Goal: Transaction & Acquisition: Purchase product/service

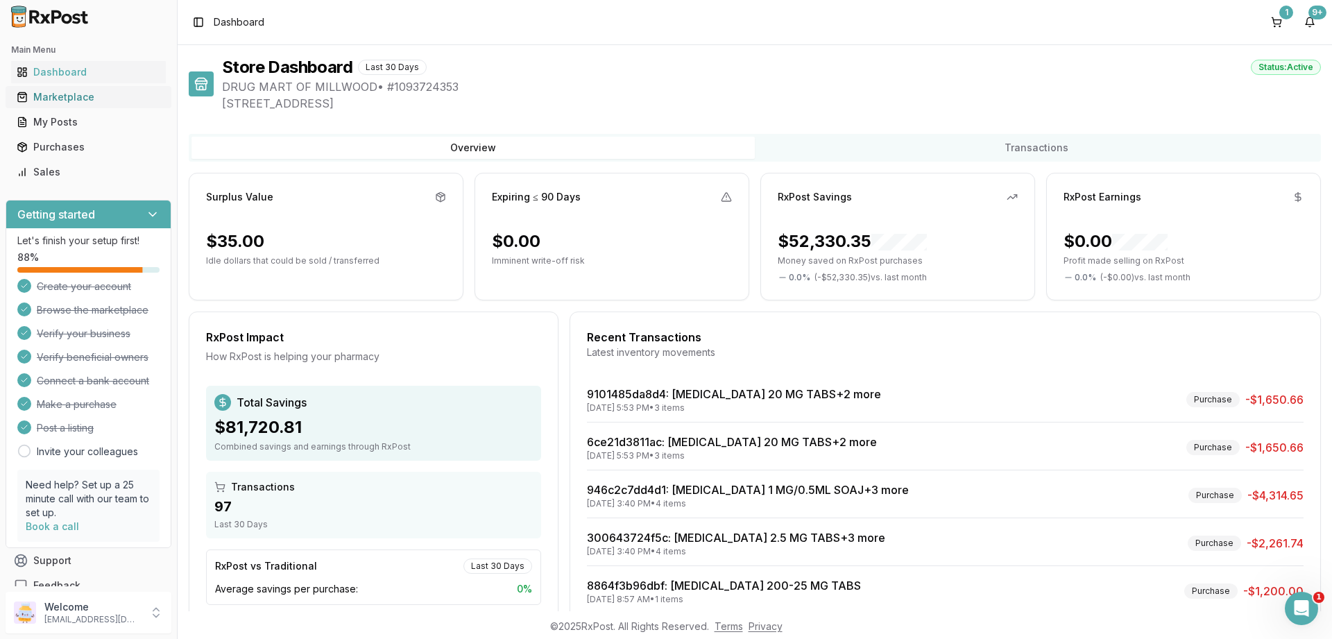
click at [50, 96] on div "Marketplace" at bounding box center [89, 97] width 144 height 14
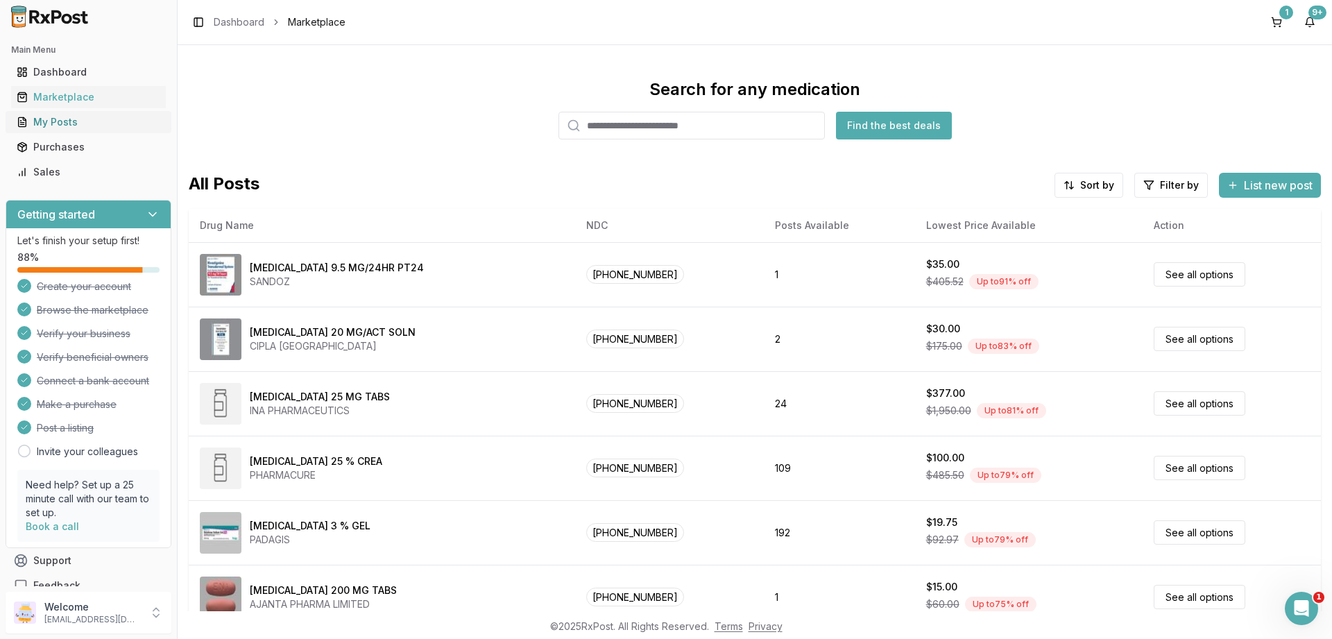
click at [60, 120] on div "My Posts" at bounding box center [89, 122] width 144 height 14
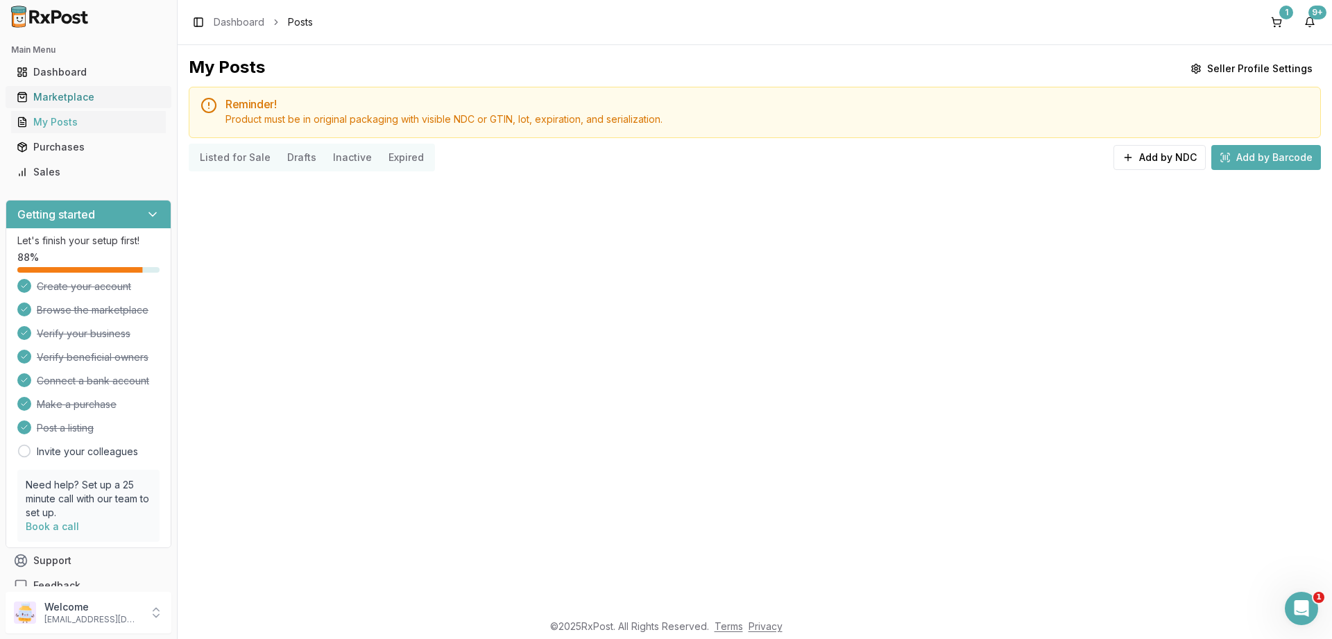
click at [59, 99] on div "Marketplace" at bounding box center [89, 97] width 144 height 14
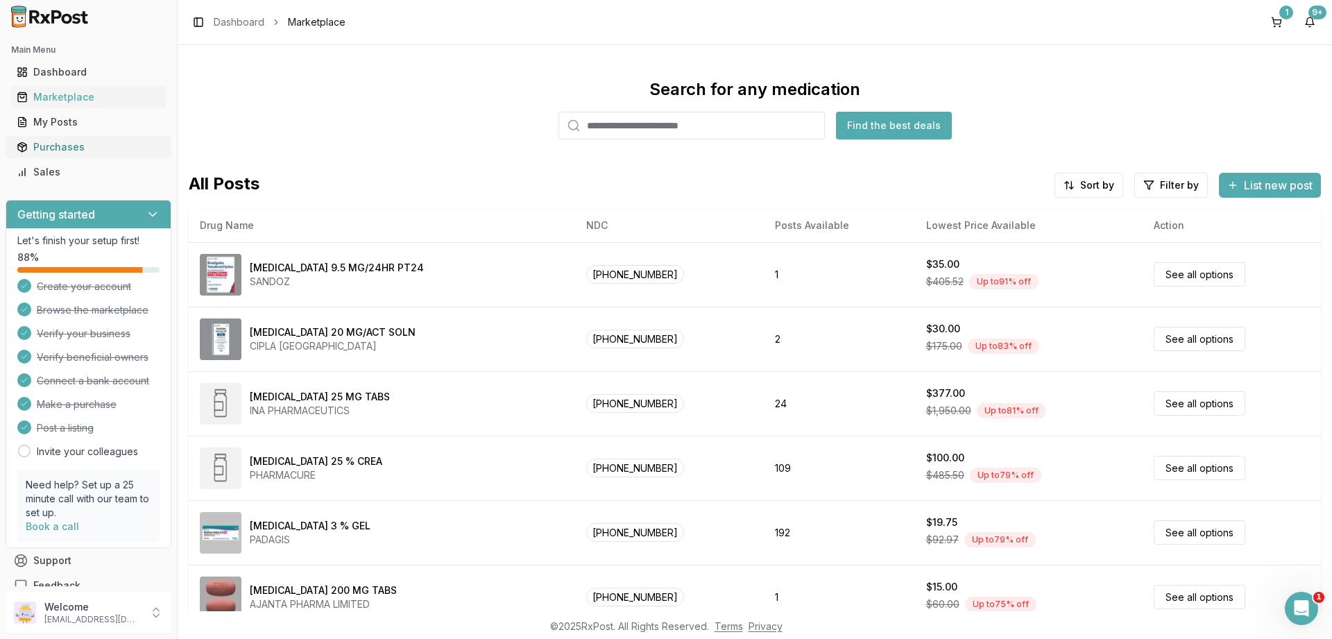
click at [53, 147] on div "Purchases" at bounding box center [89, 147] width 144 height 14
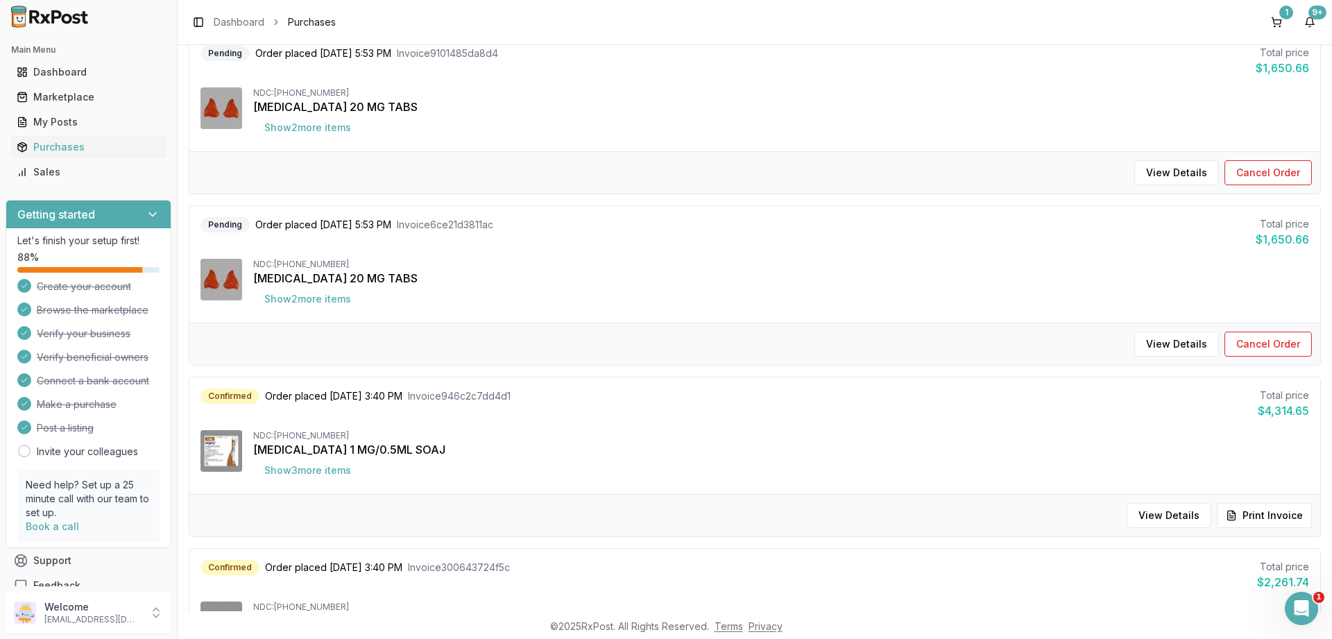
scroll to position [333, 0]
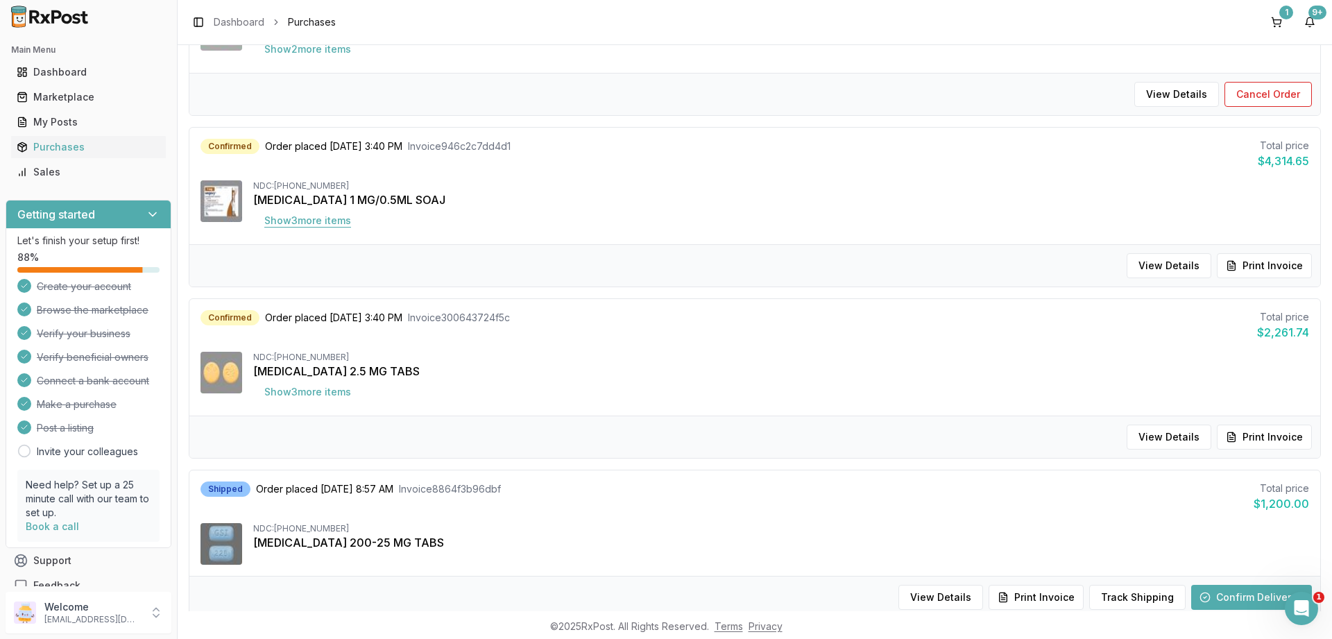
click at [316, 223] on button "Show 3 more item s" at bounding box center [307, 220] width 109 height 25
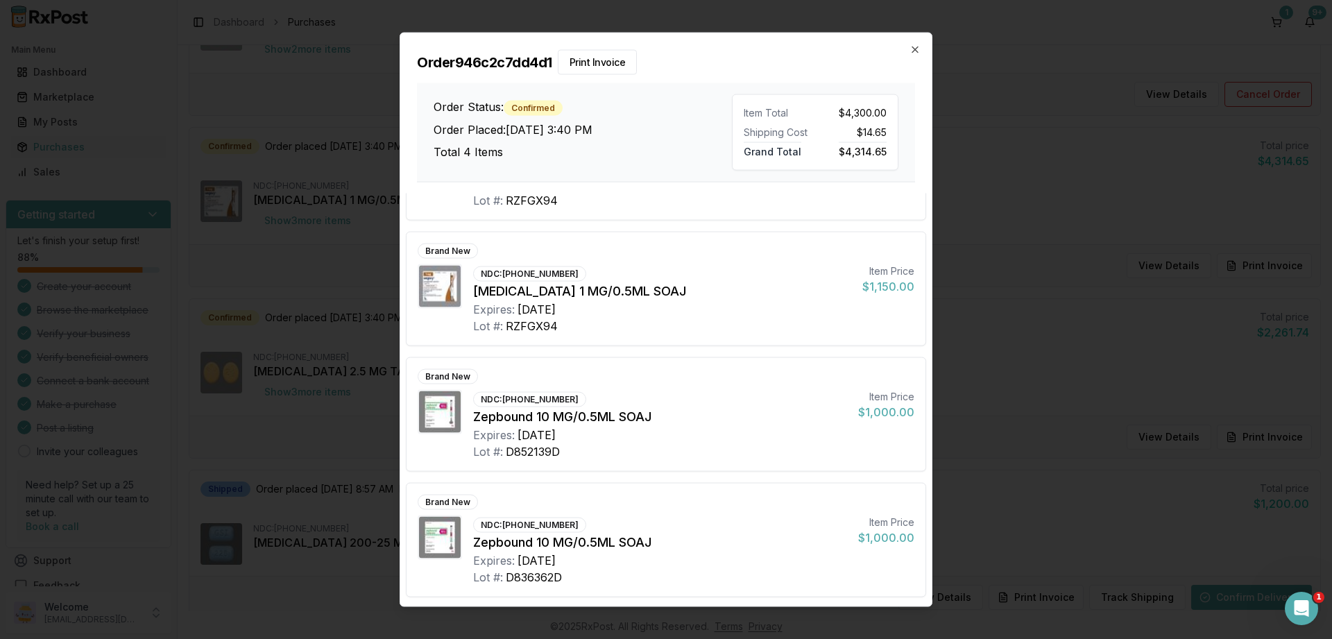
scroll to position [0, 0]
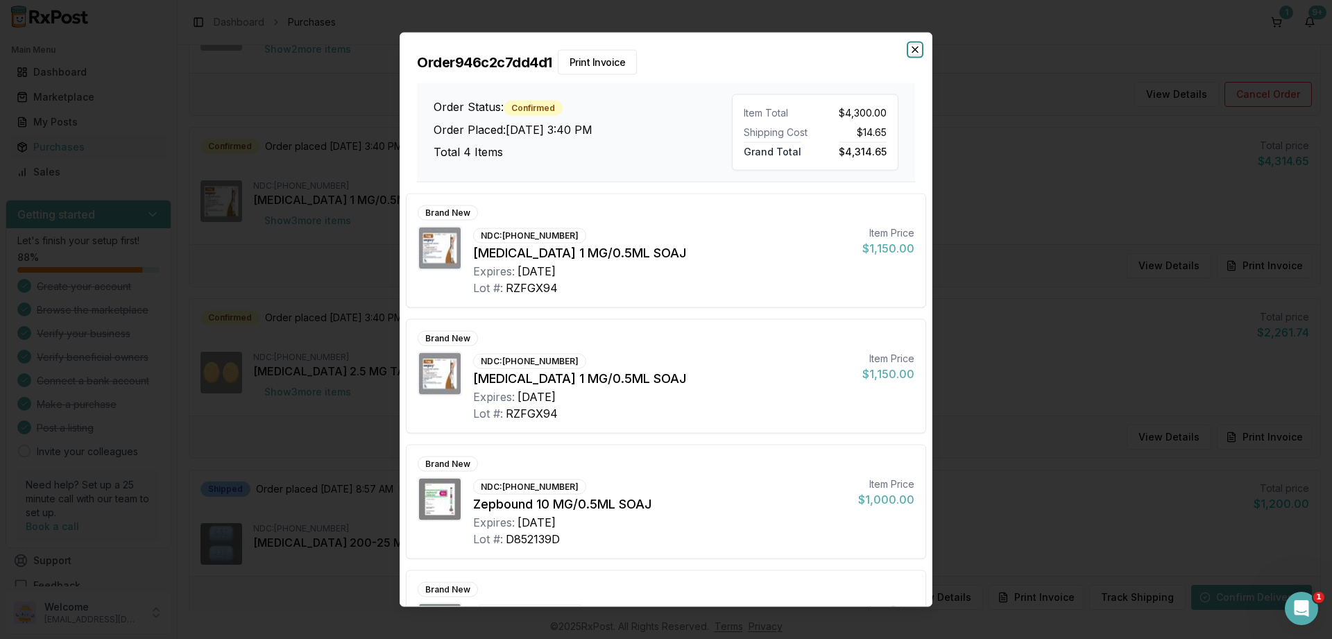
click at [917, 48] on icon "button" at bounding box center [916, 49] width 6 height 6
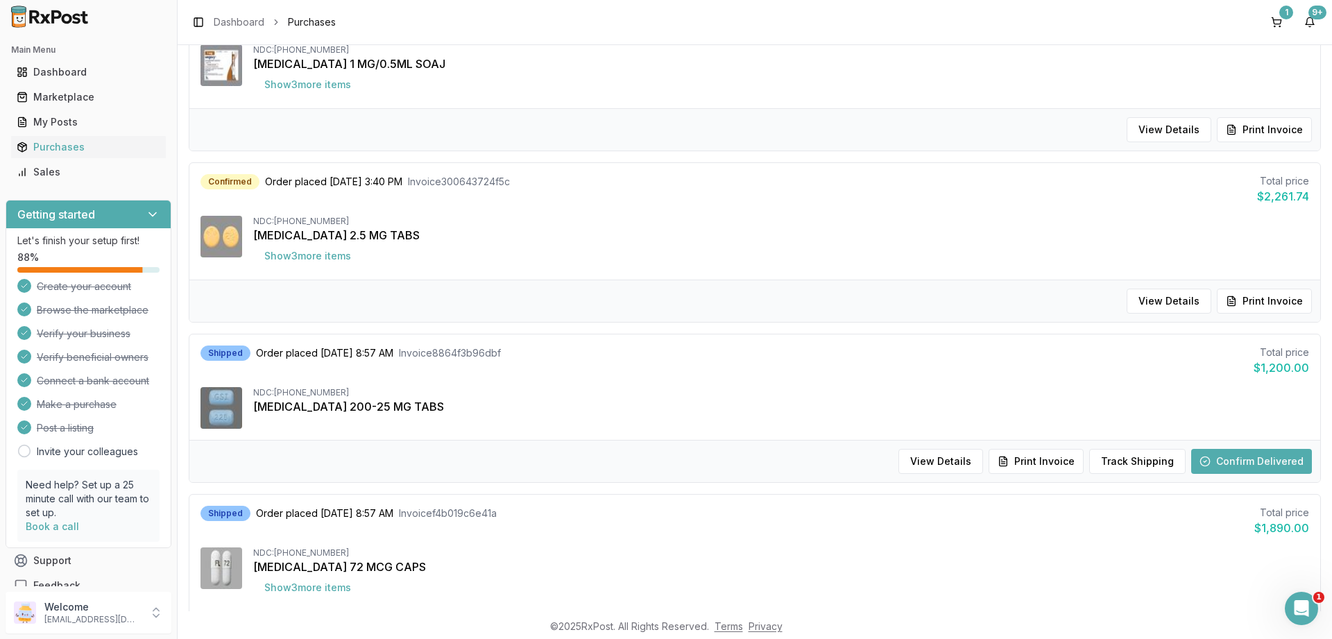
scroll to position [666, 0]
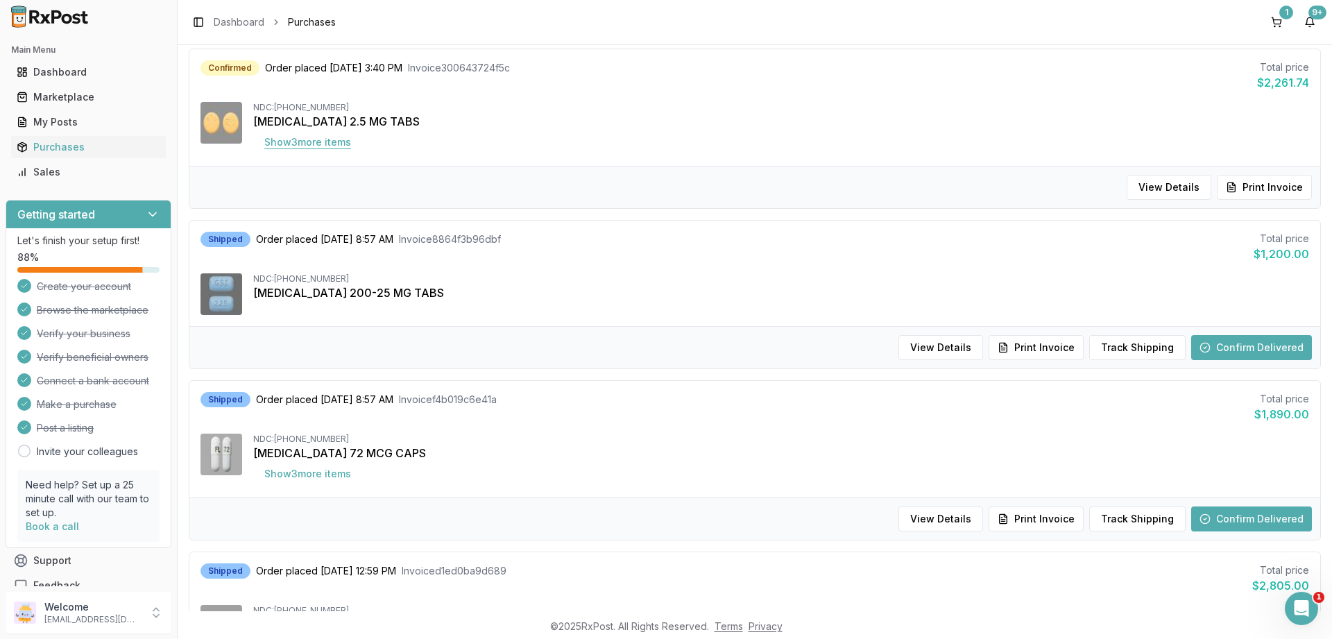
click at [308, 144] on button "Show 3 more item s" at bounding box center [307, 142] width 109 height 25
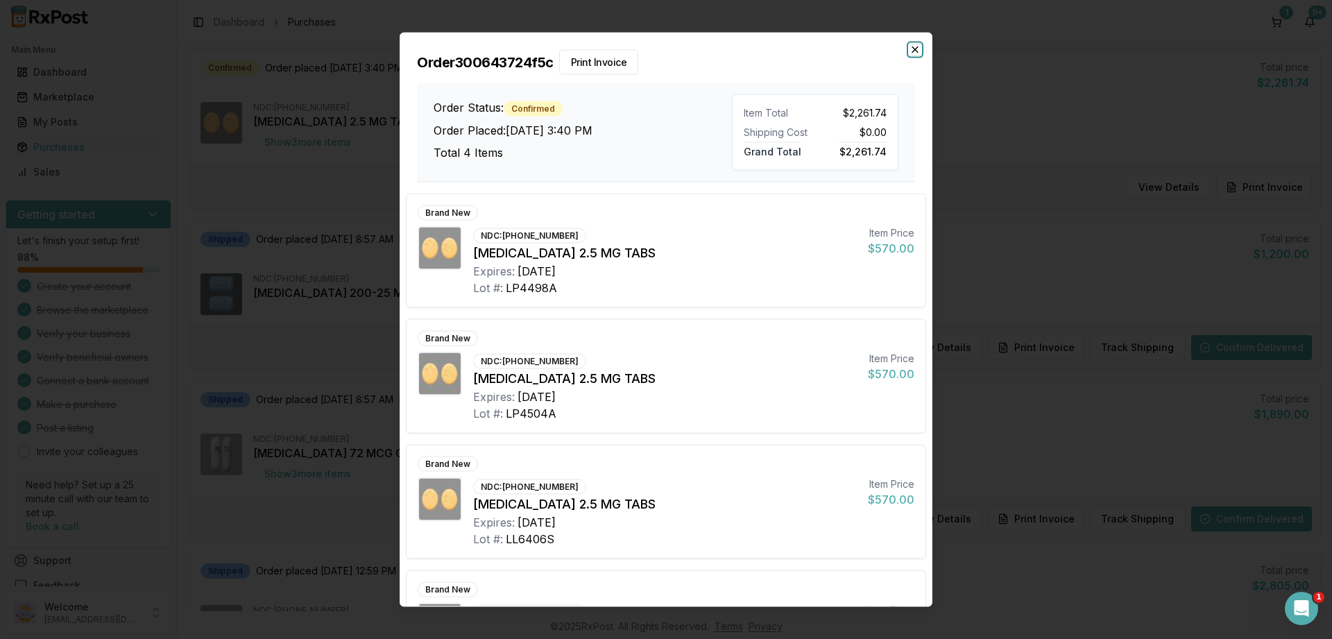
click at [917, 45] on icon "button" at bounding box center [915, 49] width 11 height 11
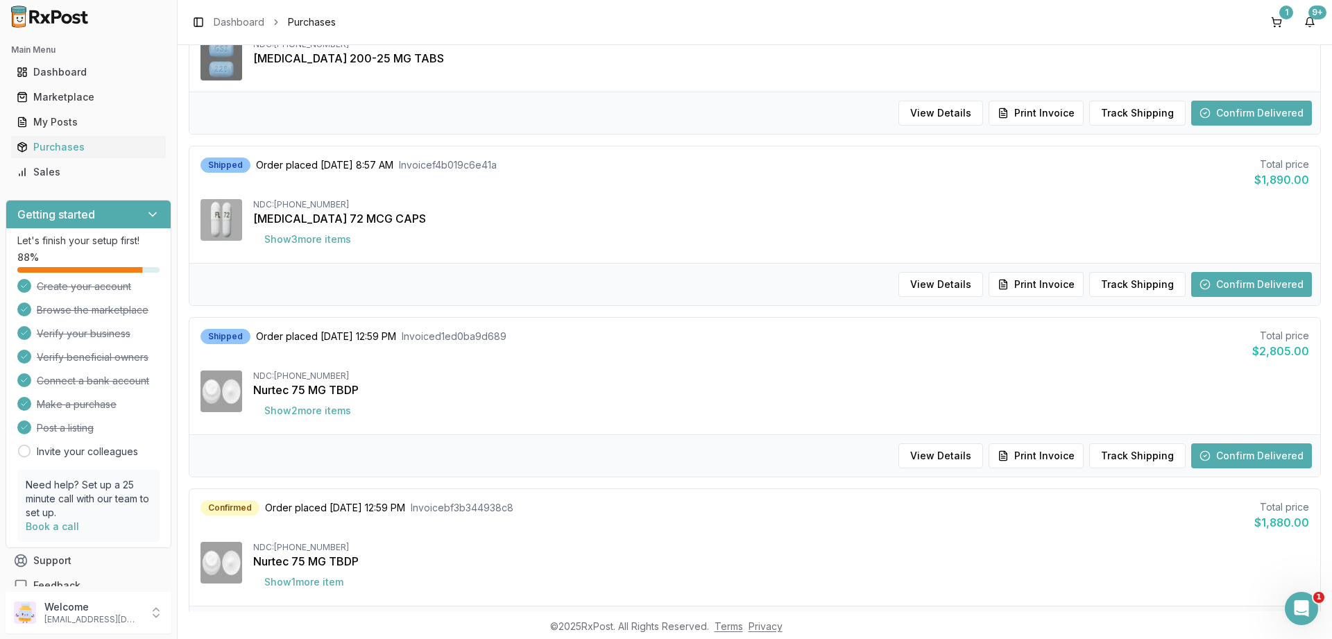
scroll to position [916, 0]
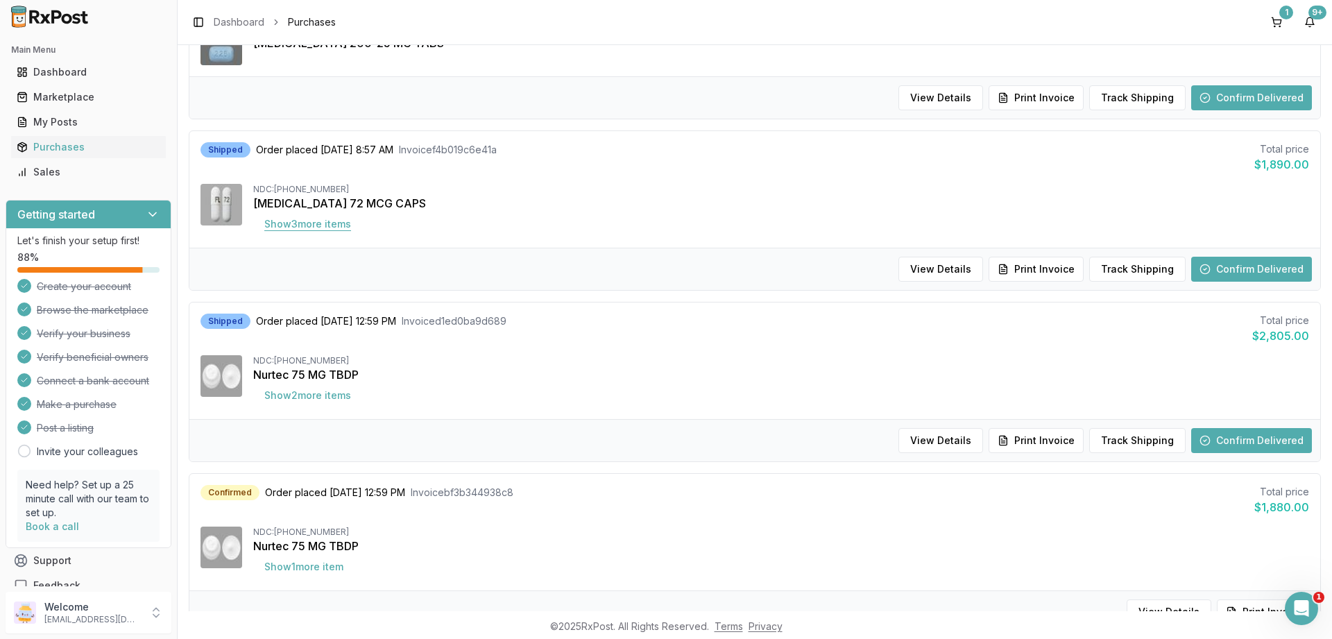
click at [319, 219] on button "Show 3 more item s" at bounding box center [307, 224] width 109 height 25
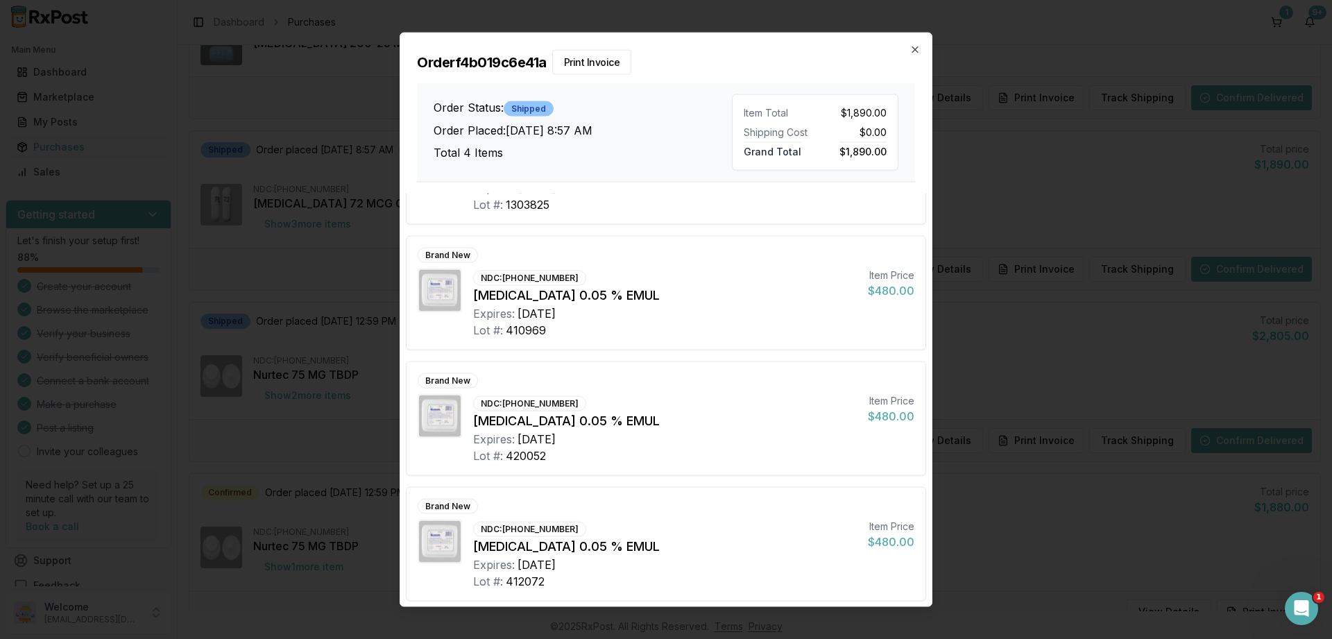
scroll to position [87, 0]
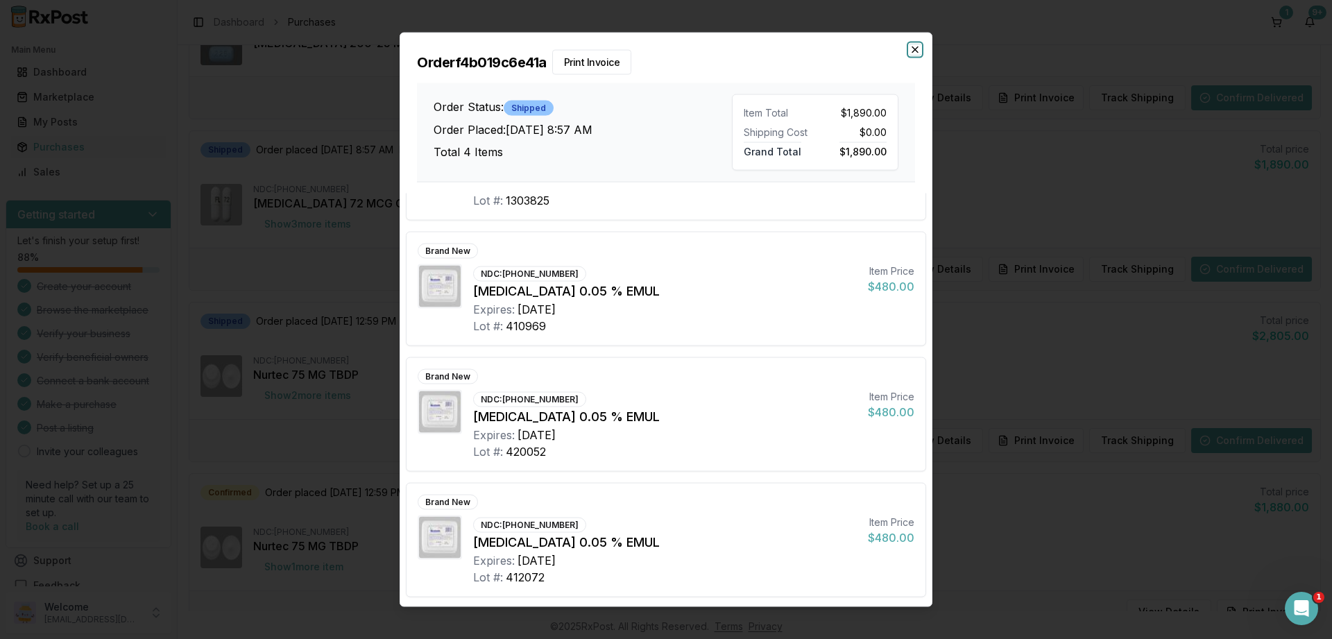
click at [915, 53] on icon "button" at bounding box center [915, 49] width 11 height 11
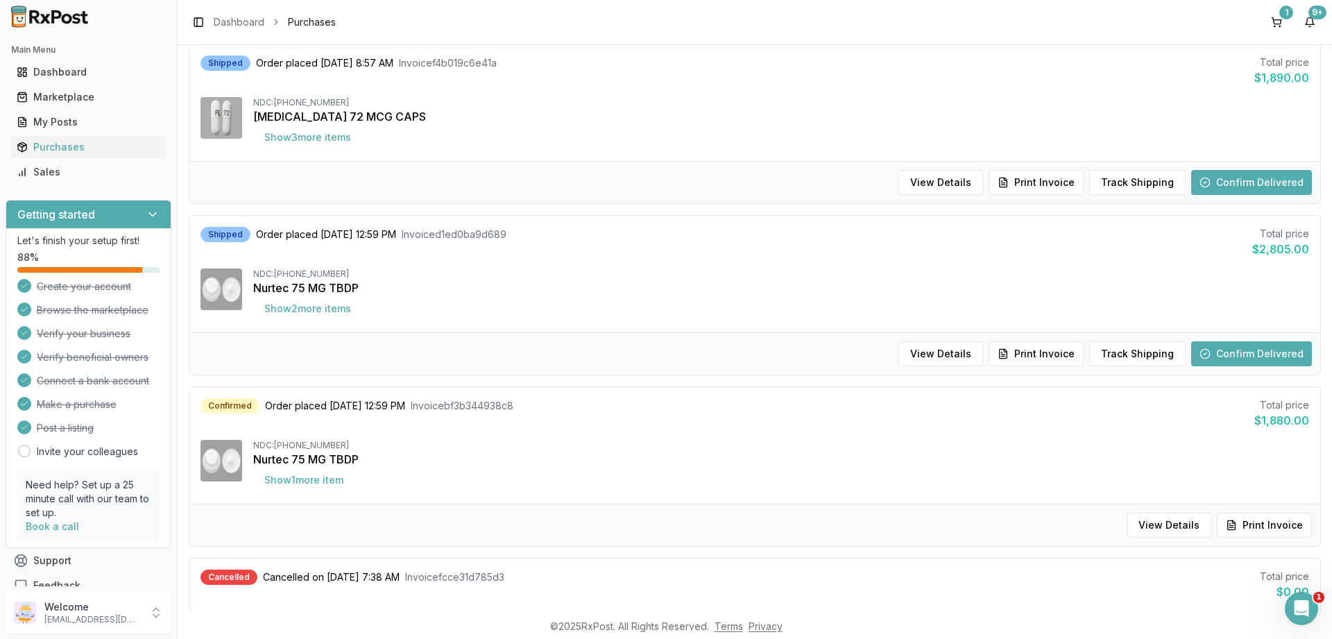
scroll to position [1166, 0]
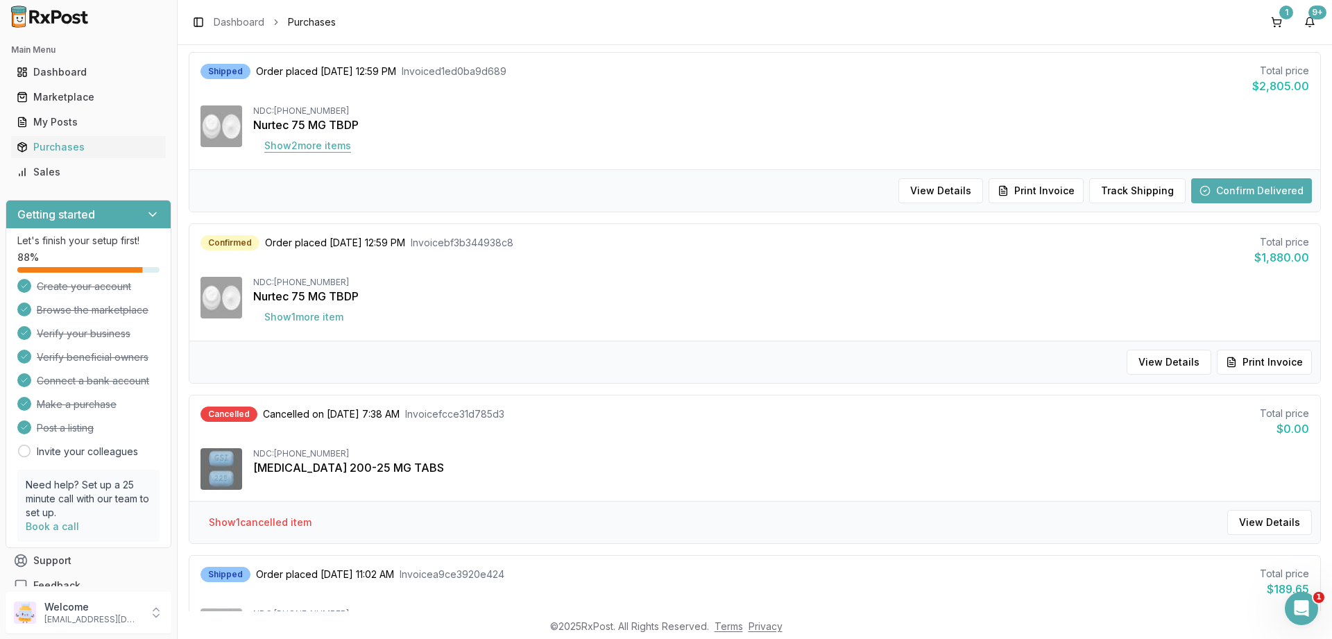
click at [325, 151] on button "Show 2 more item s" at bounding box center [307, 145] width 109 height 25
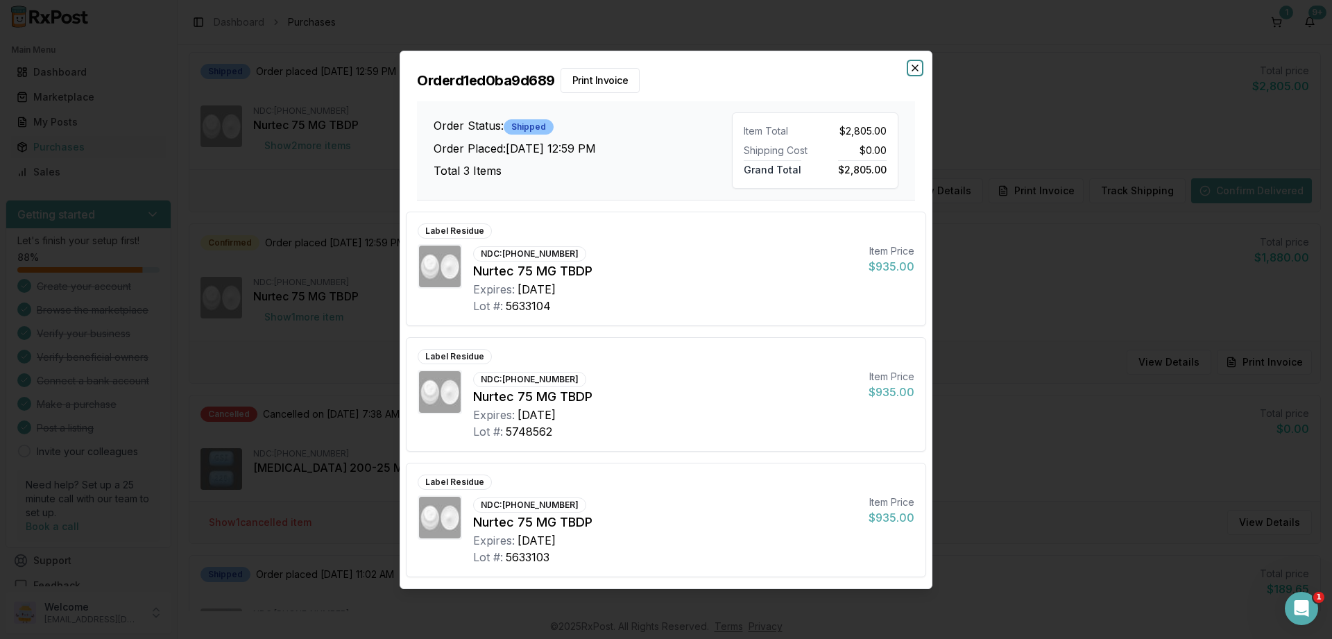
click at [910, 67] on icon "button" at bounding box center [915, 67] width 11 height 11
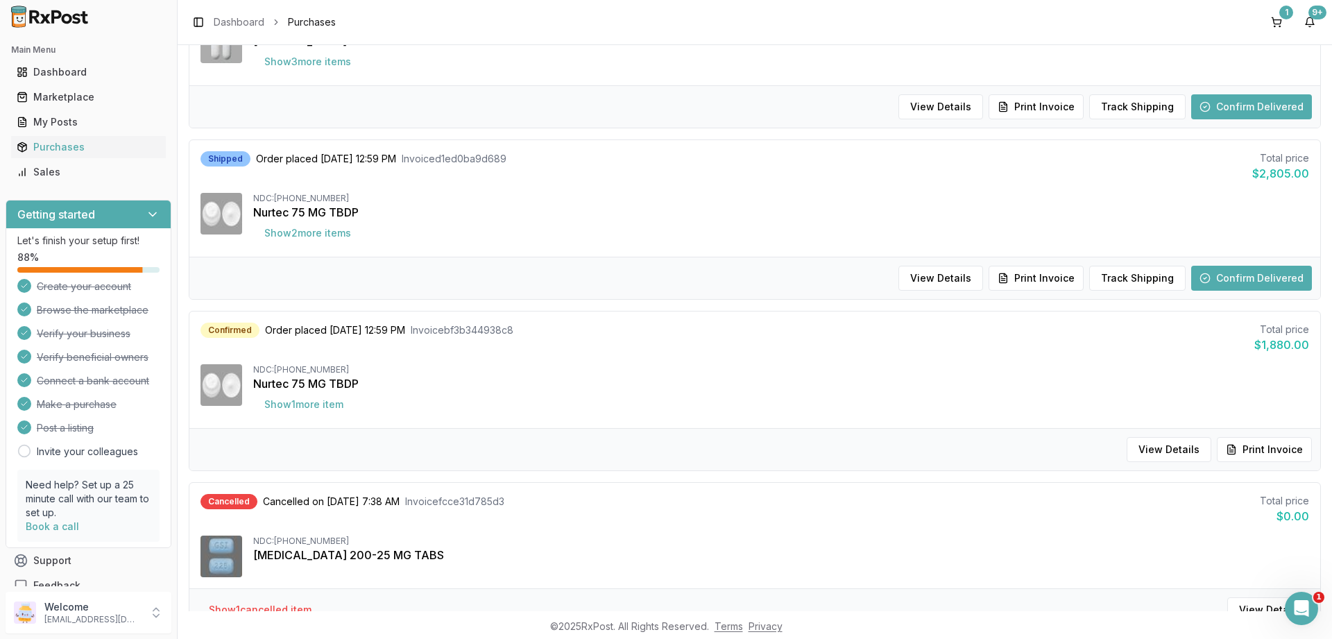
scroll to position [1328, 0]
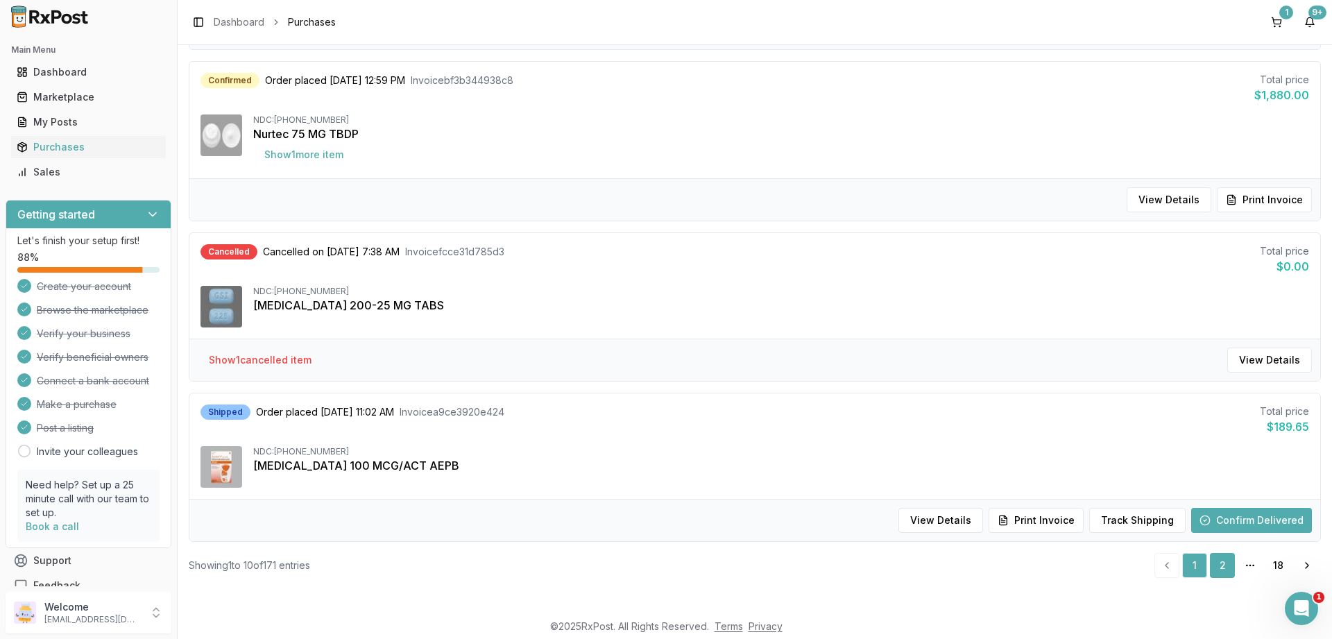
click at [1217, 563] on link "2" at bounding box center [1222, 565] width 25 height 25
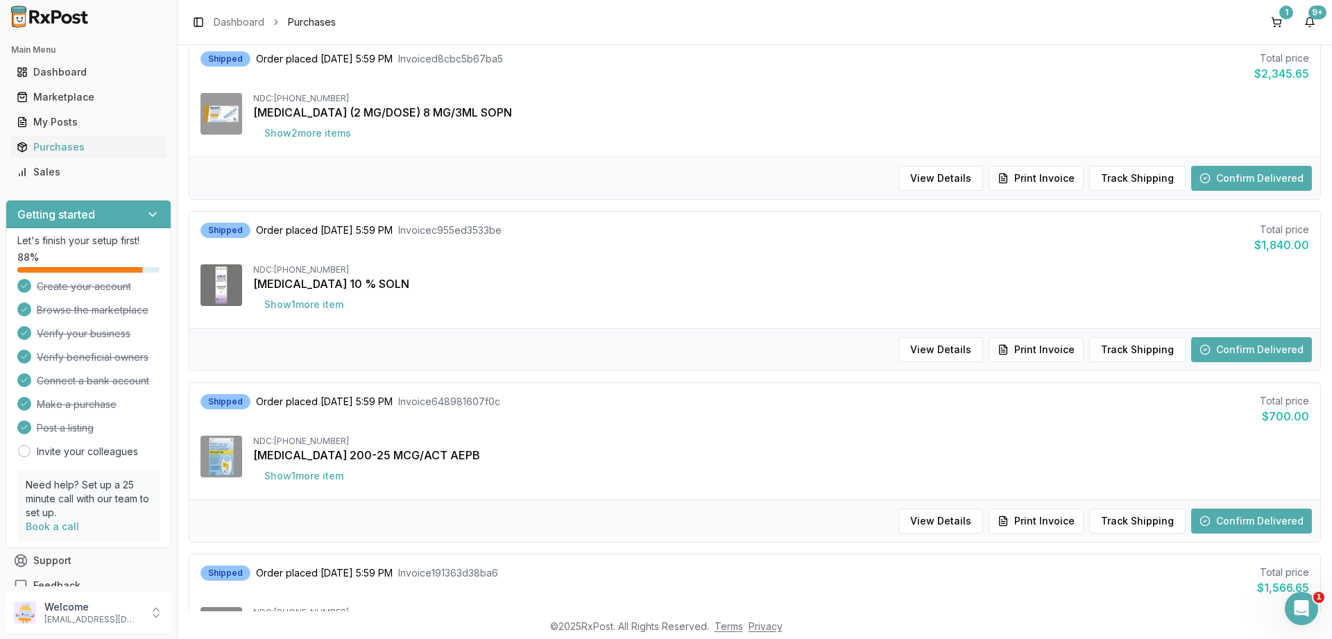
scroll to position [167, 0]
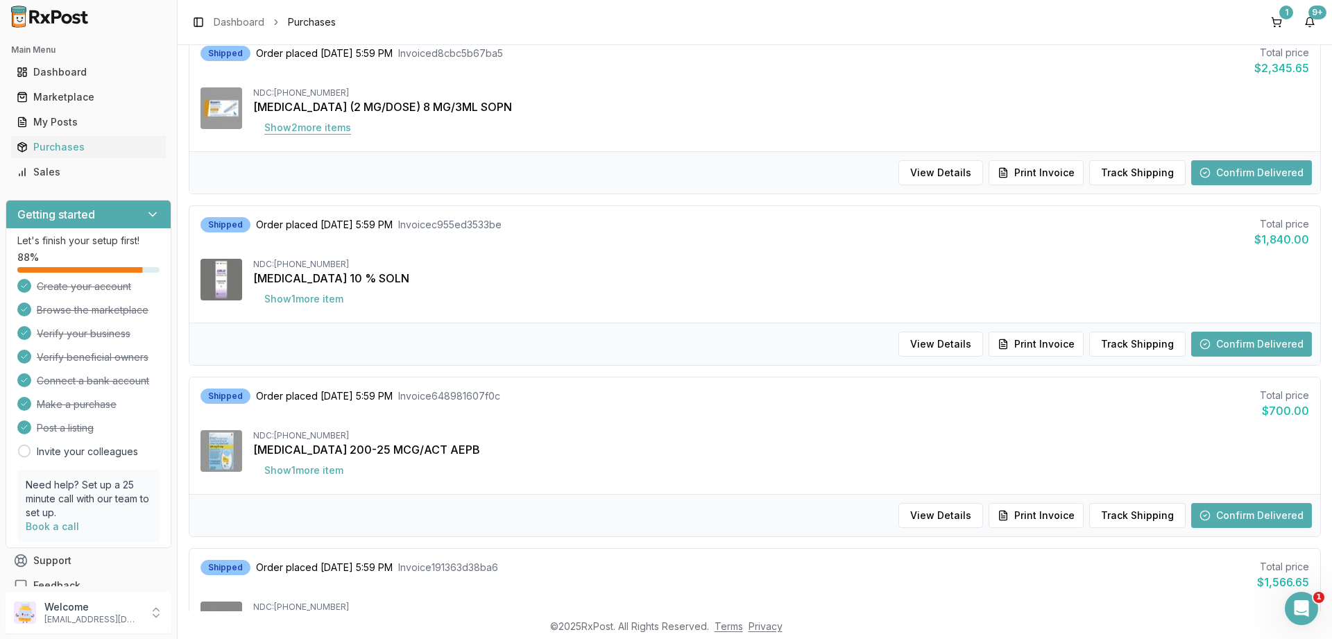
click at [330, 130] on button "Show 2 more item s" at bounding box center [307, 127] width 109 height 25
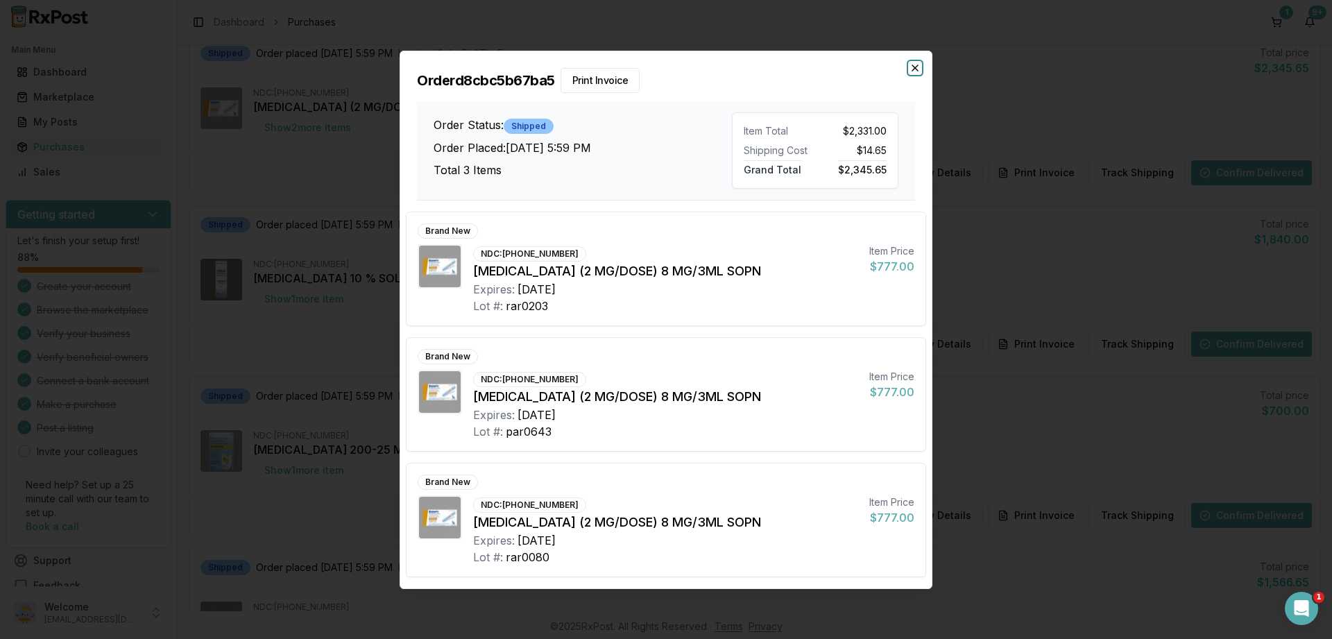
click at [919, 67] on icon "button" at bounding box center [915, 67] width 11 height 11
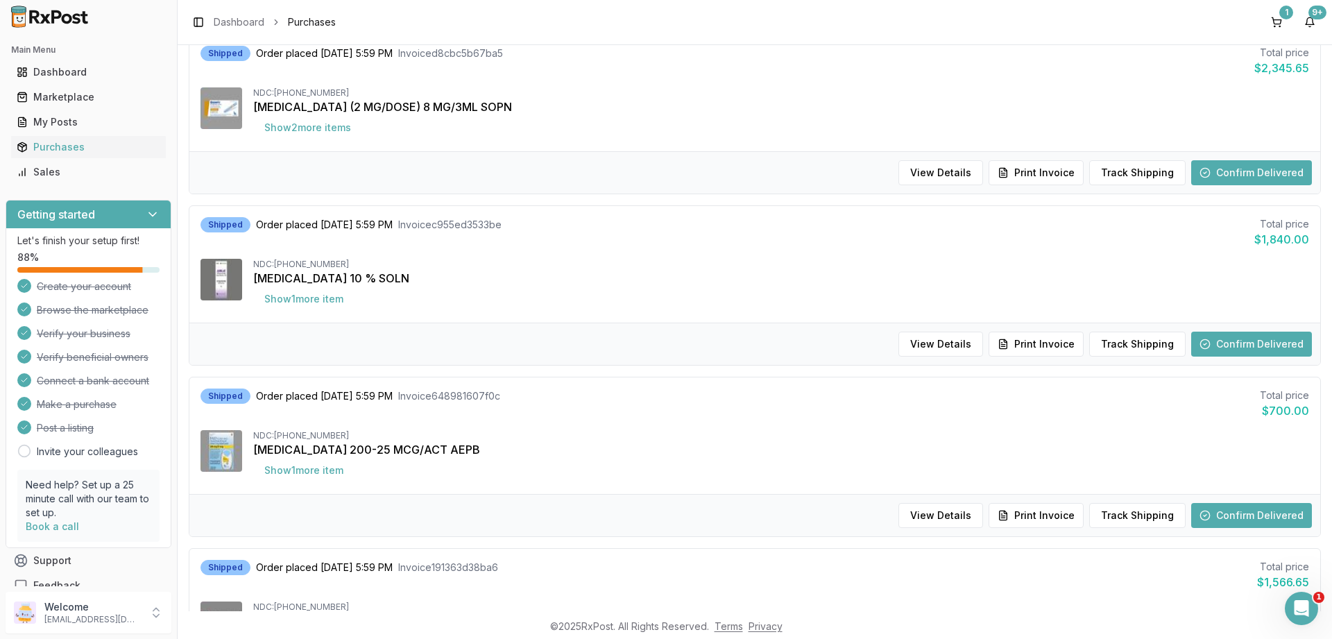
scroll to position [250, 0]
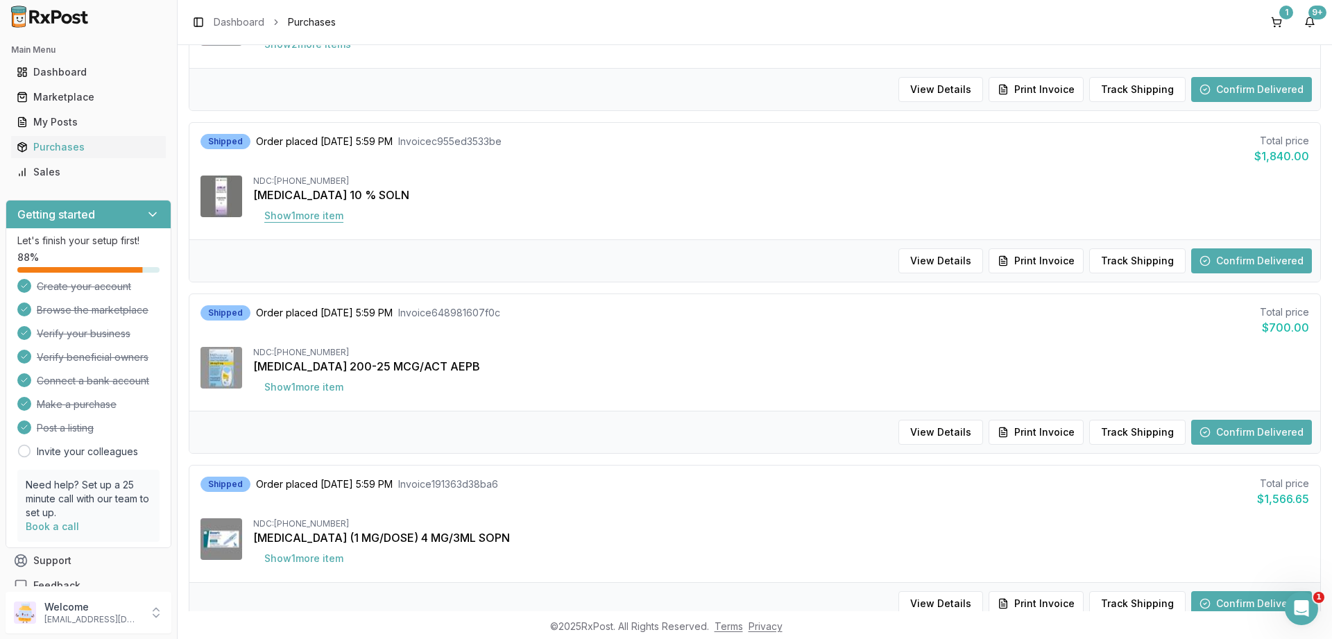
click at [326, 218] on button "Show 1 more item" at bounding box center [303, 215] width 101 height 25
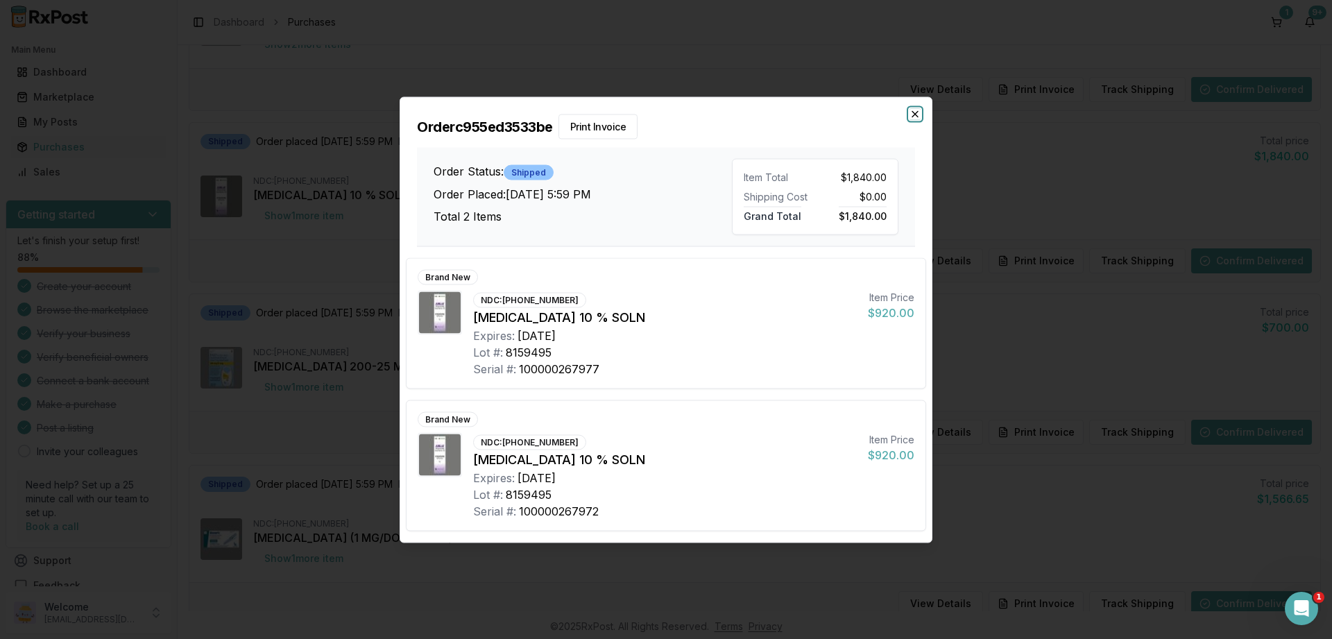
click at [917, 111] on icon "button" at bounding box center [915, 113] width 11 height 11
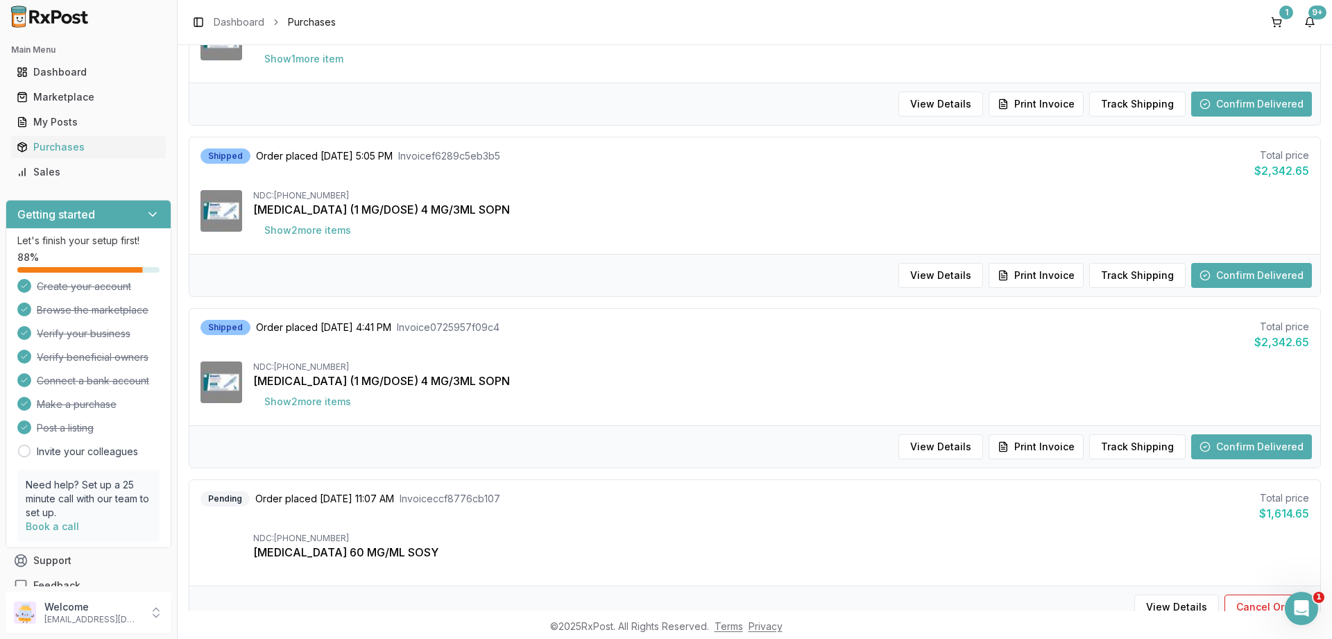
scroll to position [833, 0]
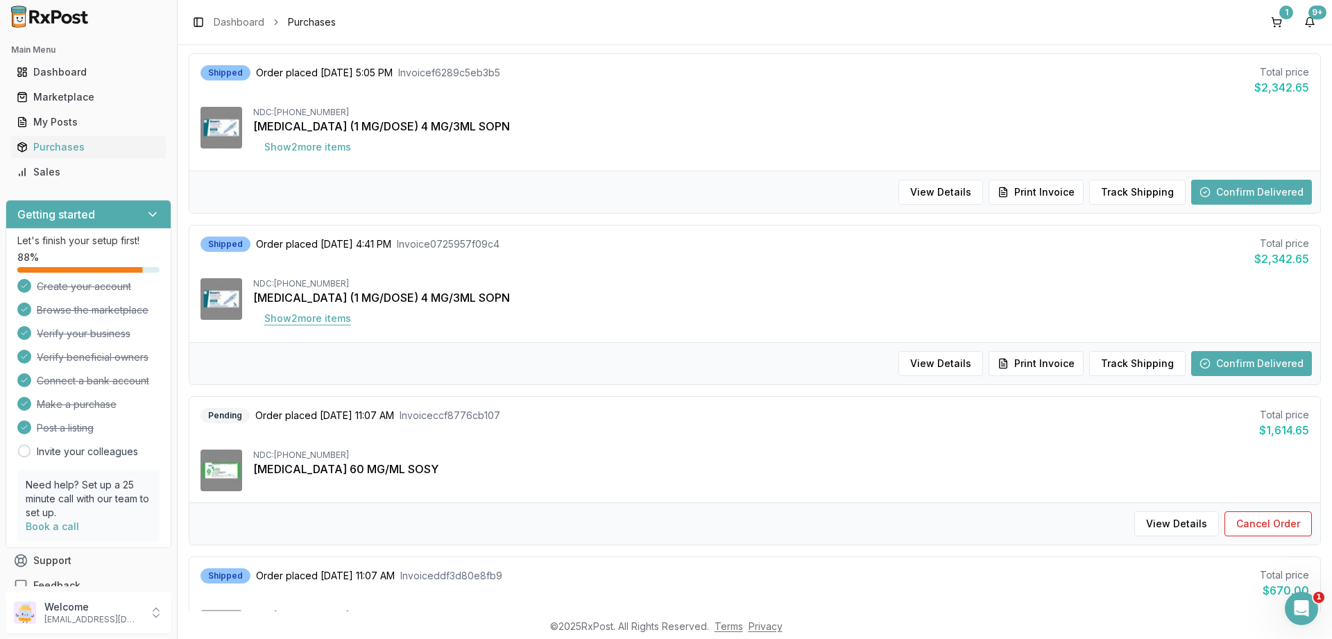
click at [324, 315] on button "Show 2 more item s" at bounding box center [307, 318] width 109 height 25
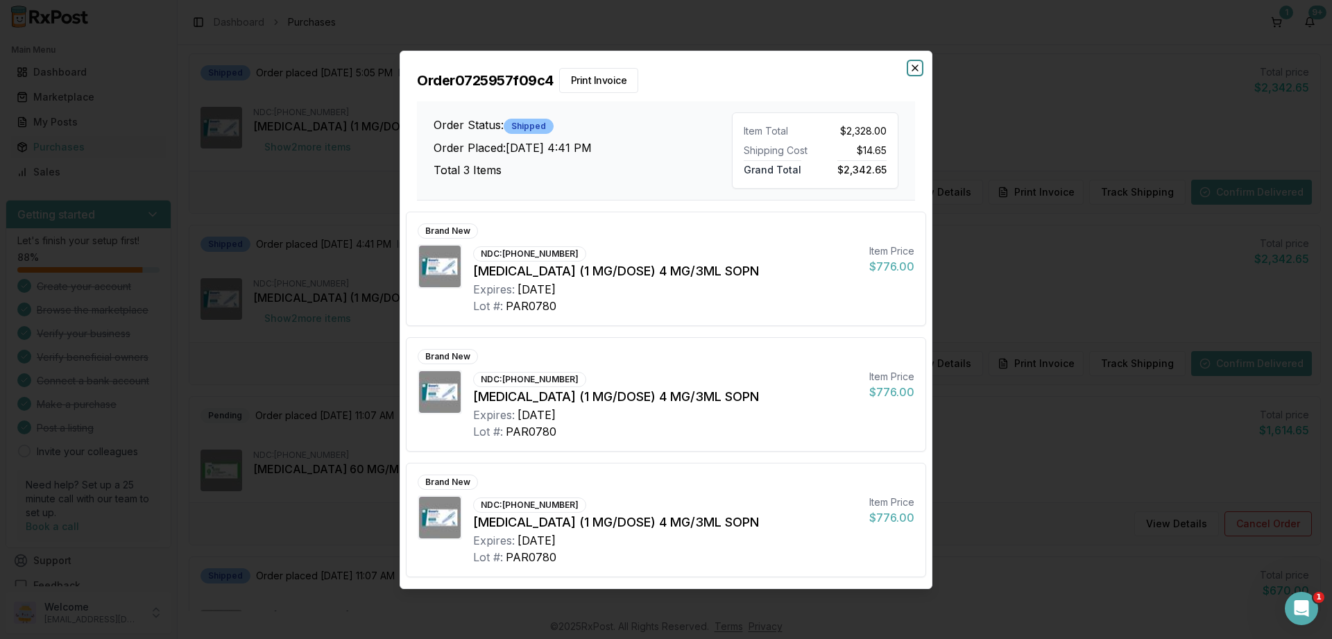
click at [914, 69] on icon "button" at bounding box center [916, 68] width 6 height 6
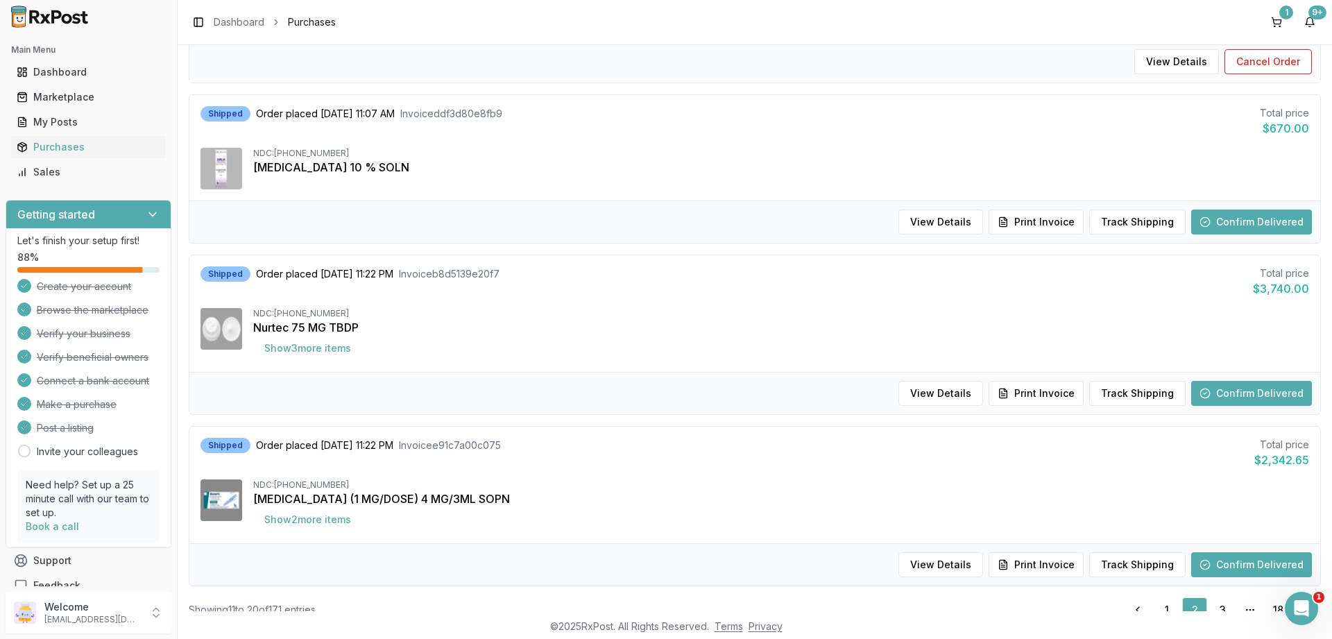
scroll to position [1339, 0]
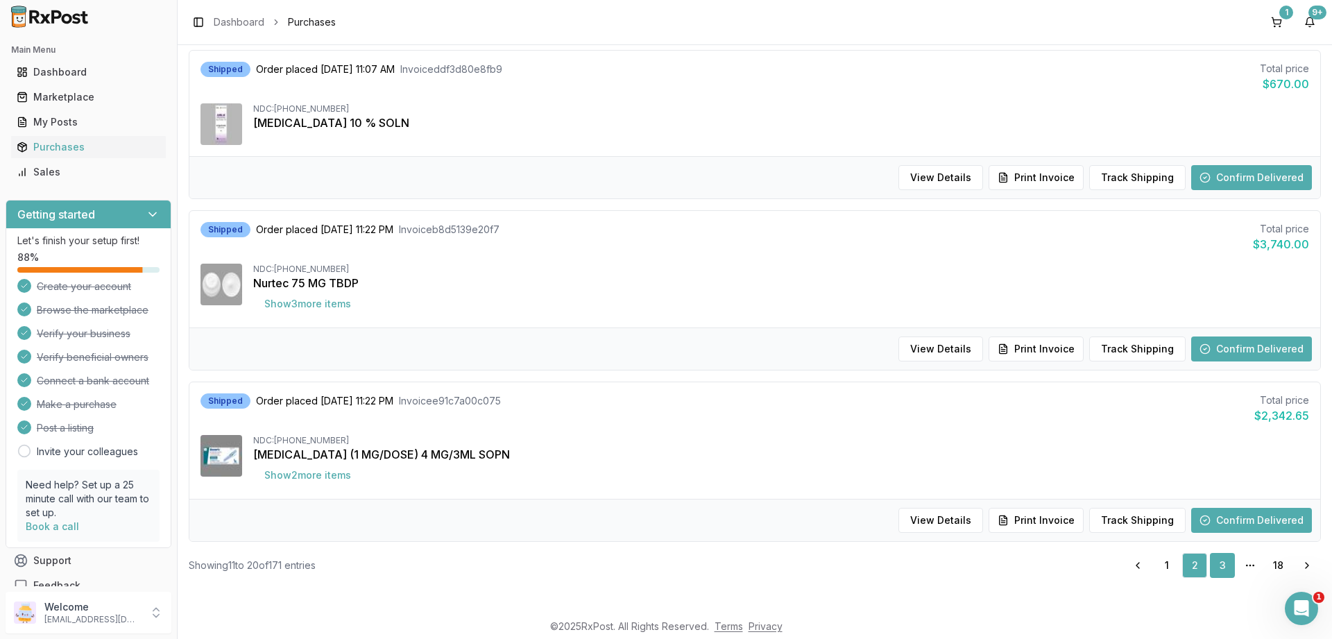
click at [1225, 570] on link "3" at bounding box center [1222, 565] width 25 height 25
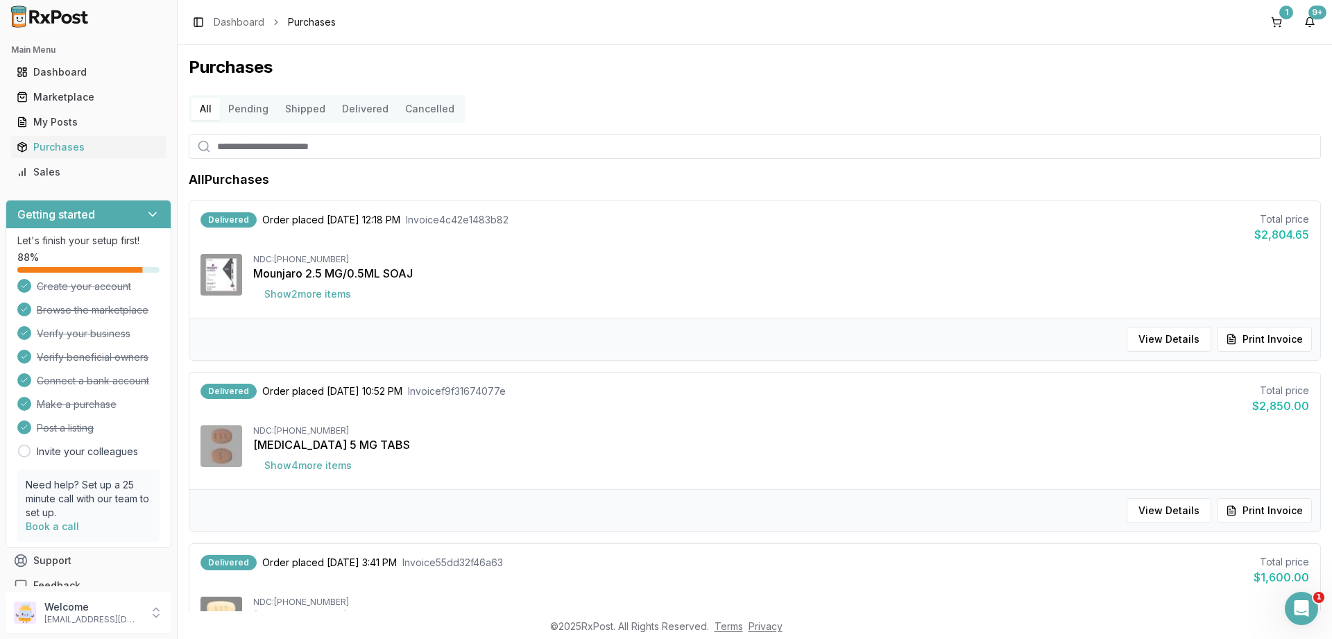
click at [305, 108] on button "Shipped" at bounding box center [305, 109] width 57 height 22
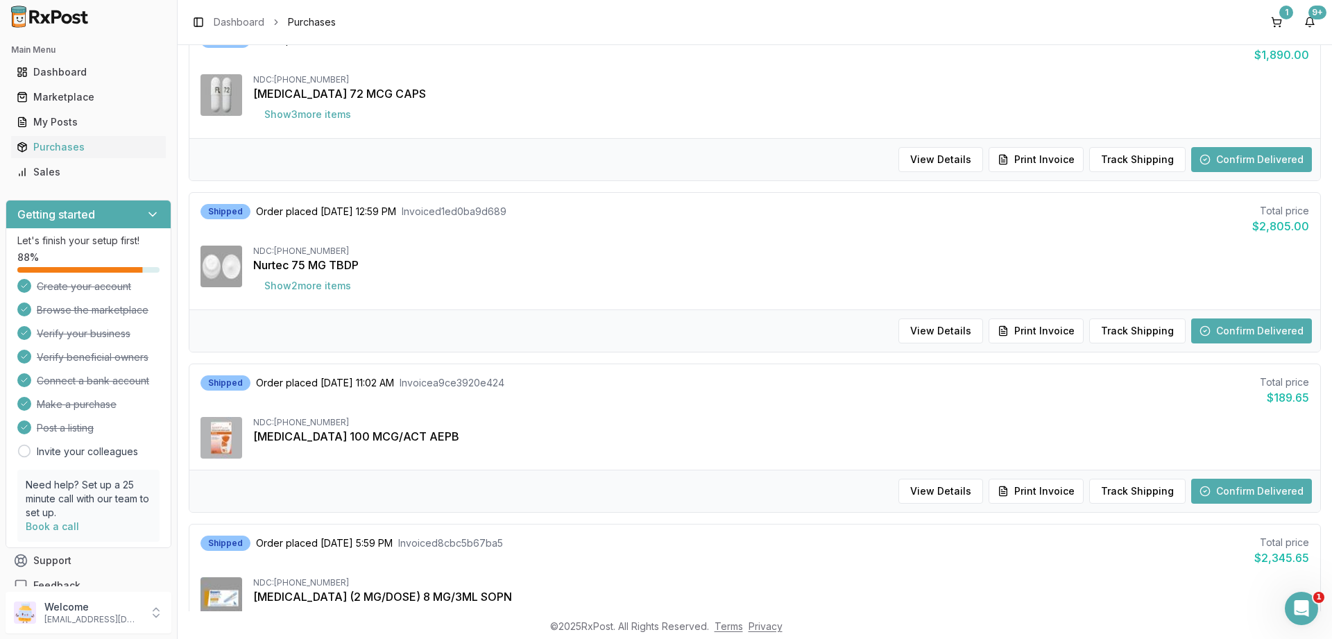
scroll to position [7, 0]
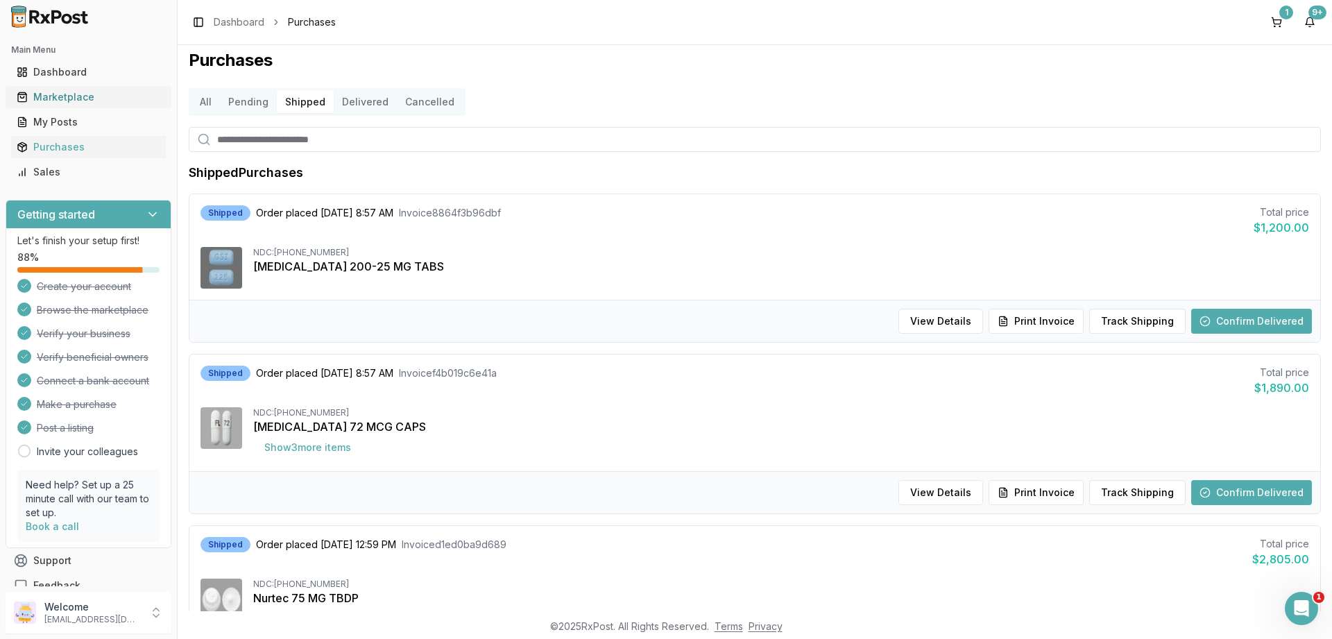
click at [76, 95] on div "Marketplace" at bounding box center [89, 97] width 144 height 14
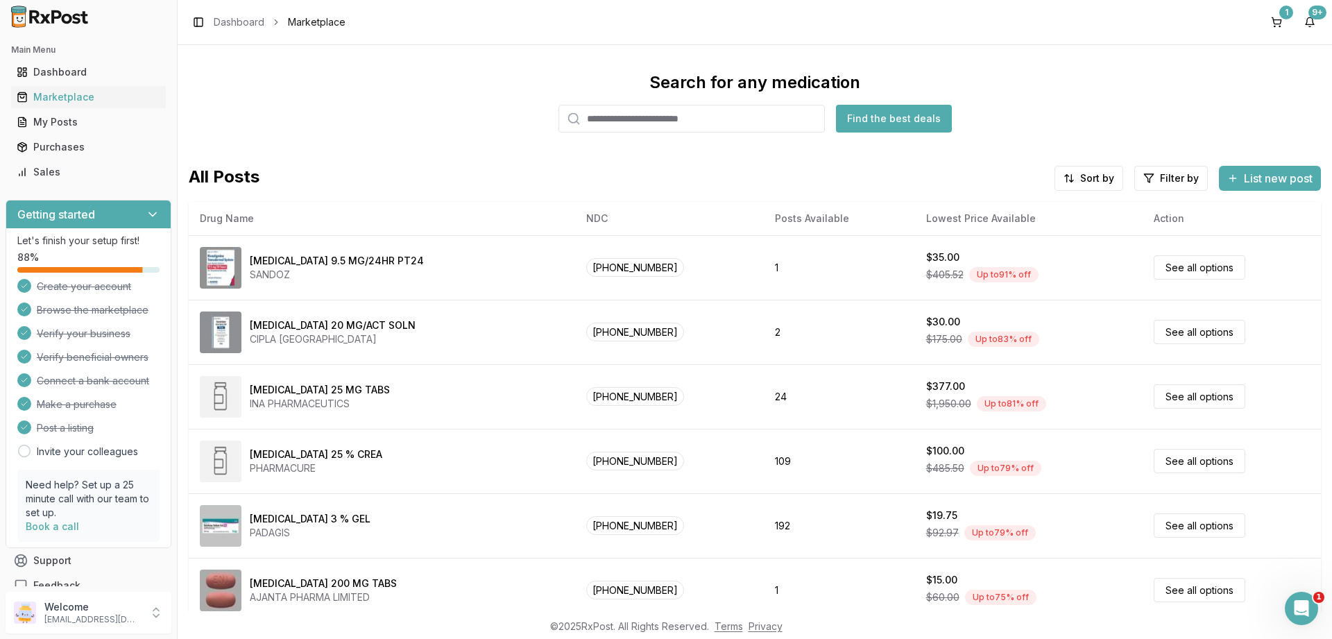
click at [659, 121] on input "search" at bounding box center [692, 119] width 266 height 28
paste input "**********"
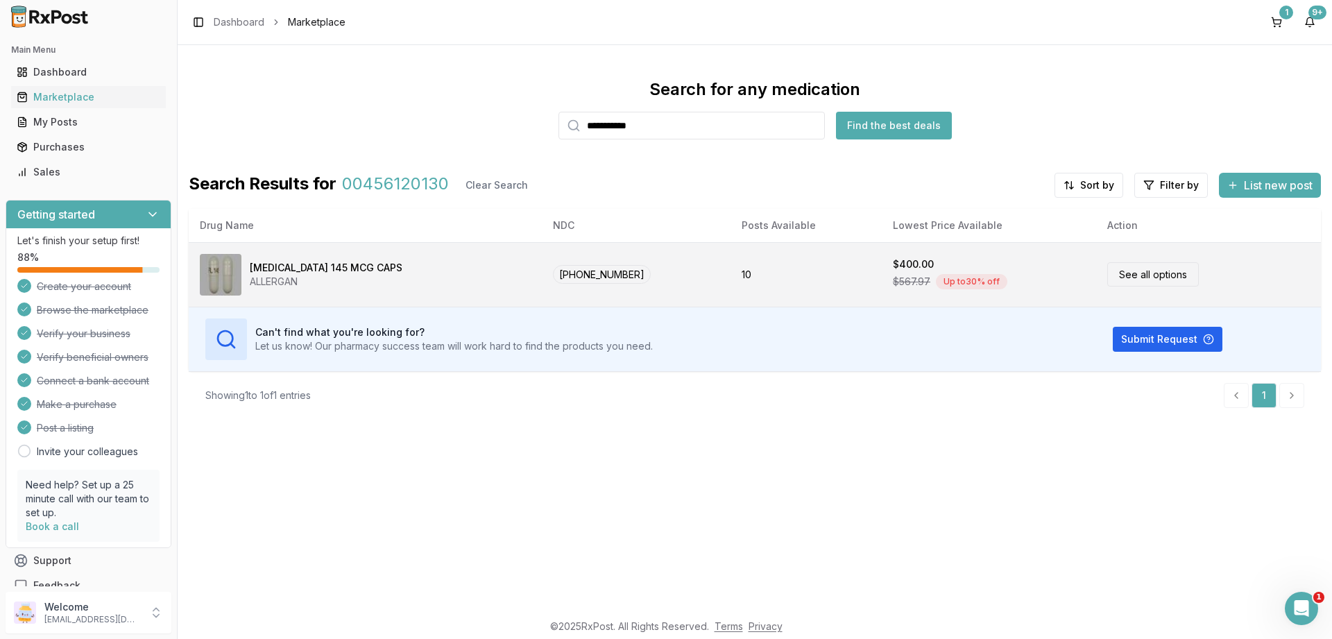
type input "**********"
click at [310, 272] on div "[MEDICAL_DATA] 145 MCG CAPS" at bounding box center [326, 268] width 153 height 14
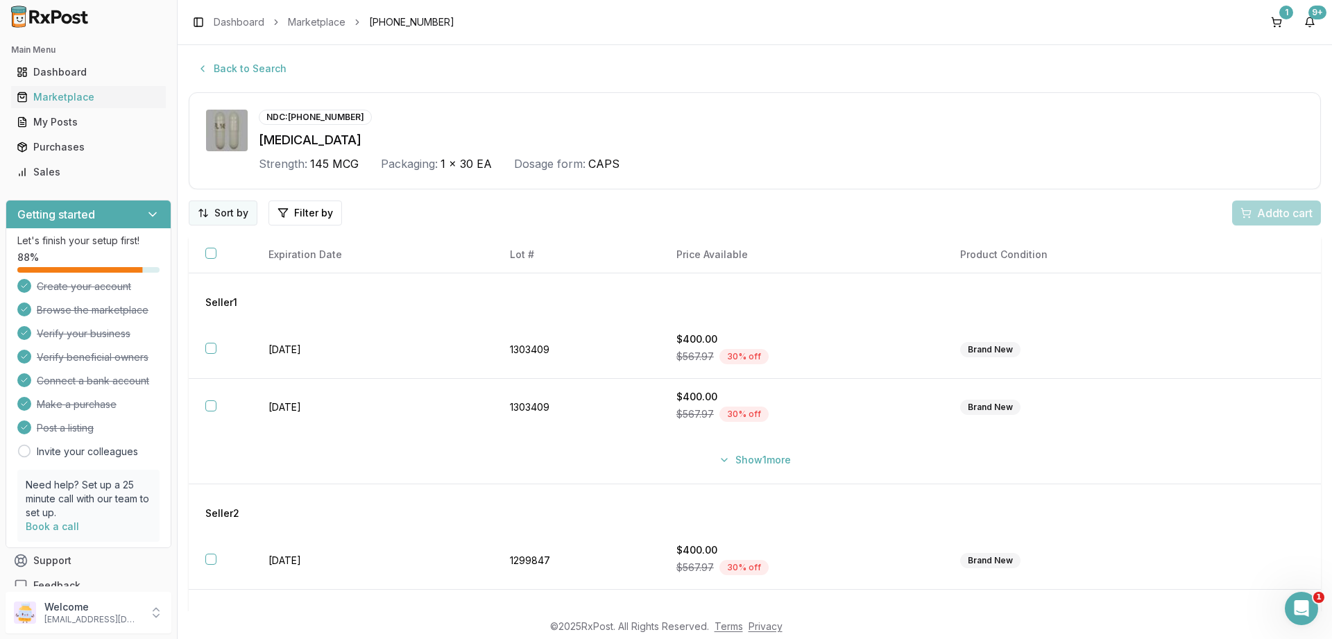
click at [225, 219] on html "Main Menu Dashboard Marketplace My Posts Purchases Sales Getting started Let's …" at bounding box center [666, 319] width 1332 height 639
click at [207, 264] on div "Price (Low to High)" at bounding box center [187, 265] width 132 height 22
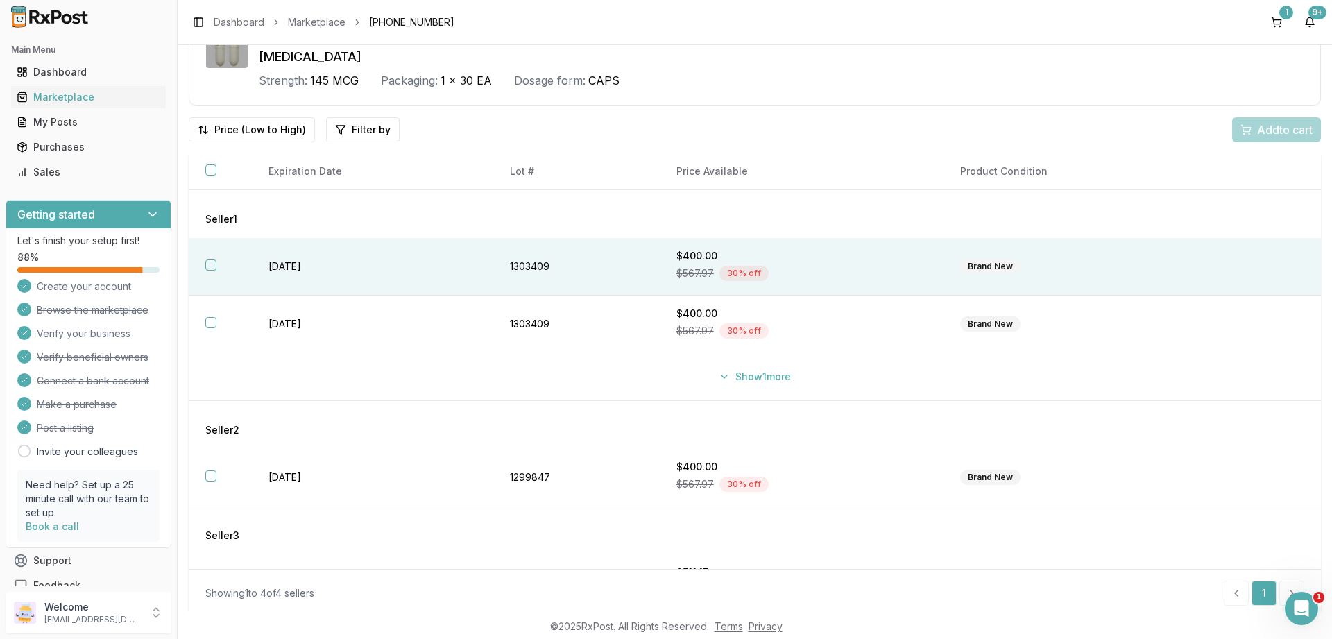
click at [210, 267] on button "button" at bounding box center [210, 265] width 11 height 11
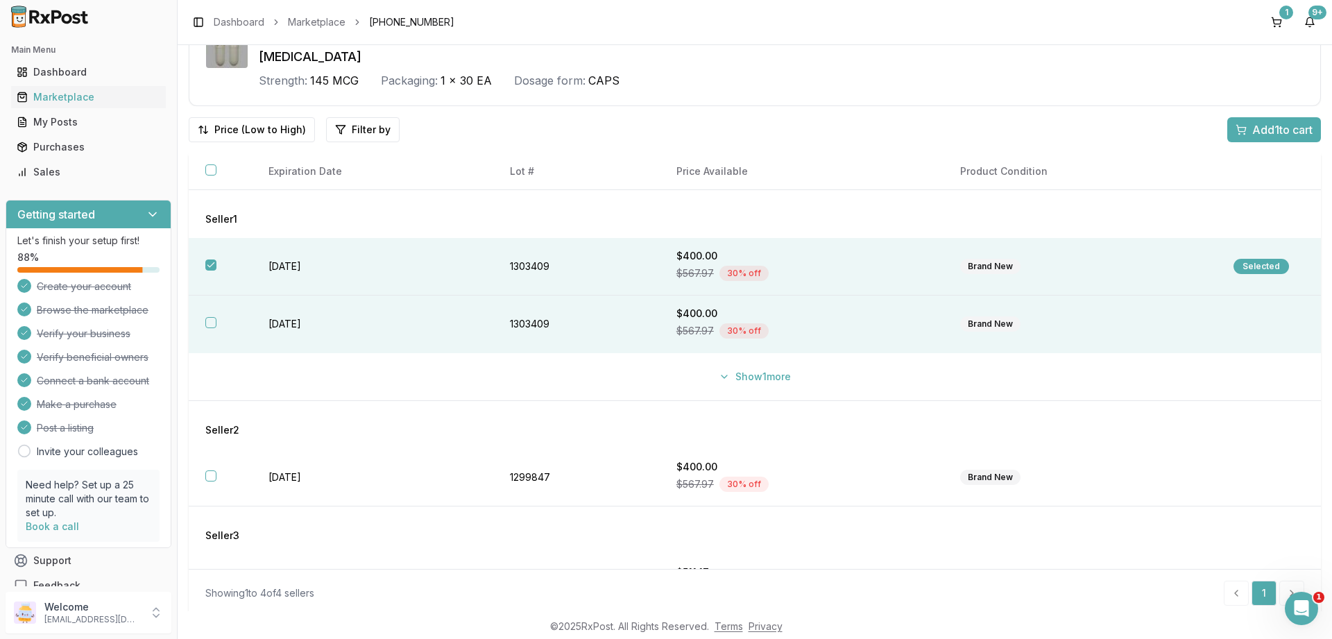
click at [211, 325] on button "button" at bounding box center [210, 322] width 11 height 11
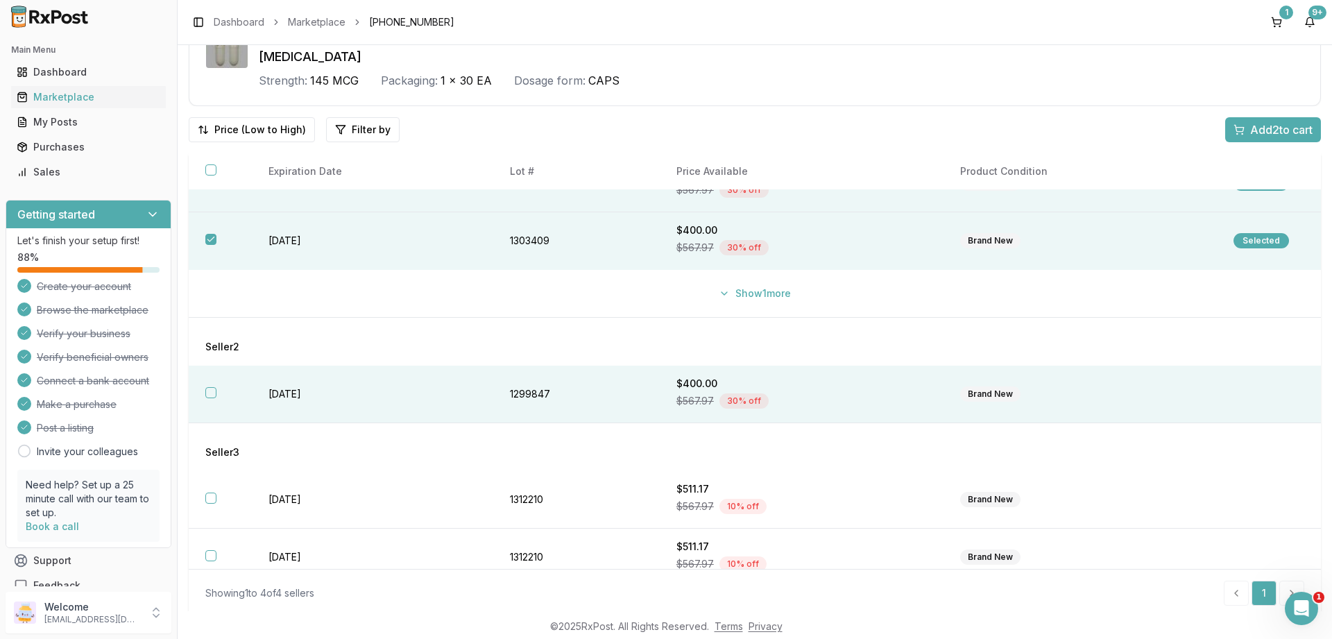
click at [212, 385] on th at bounding box center [220, 395] width 63 height 58
click at [1285, 133] on span "Add 3 to cart" at bounding box center [1282, 129] width 62 height 17
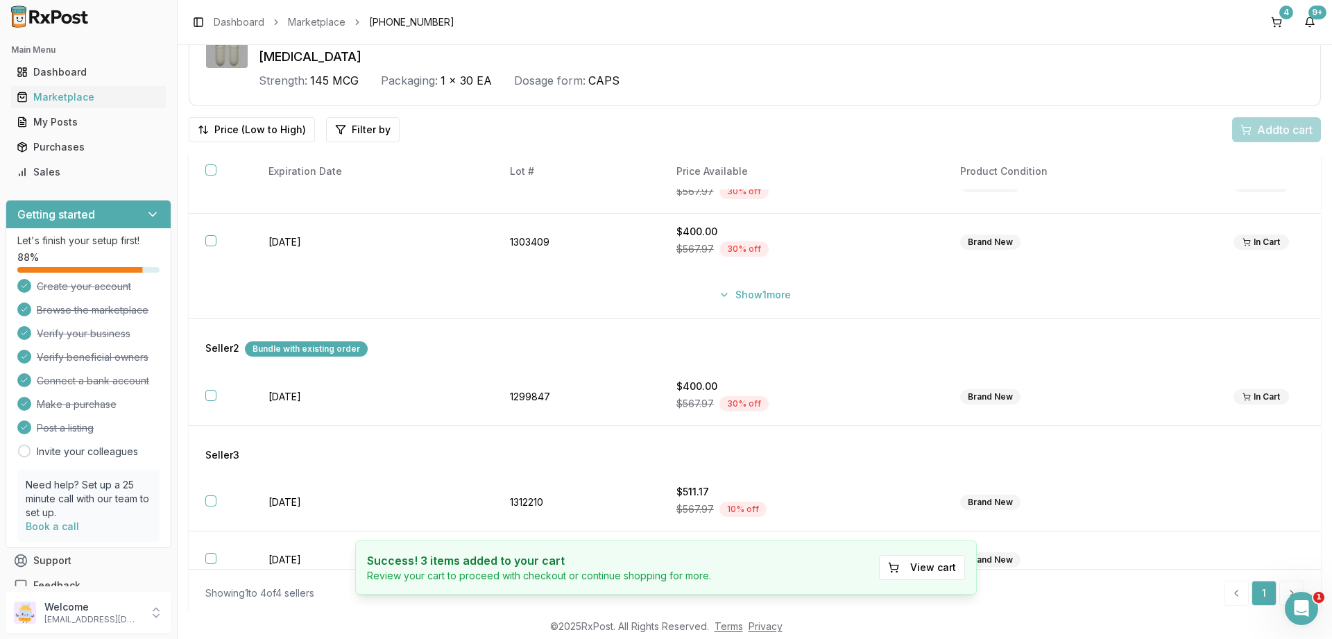
scroll to position [0, 0]
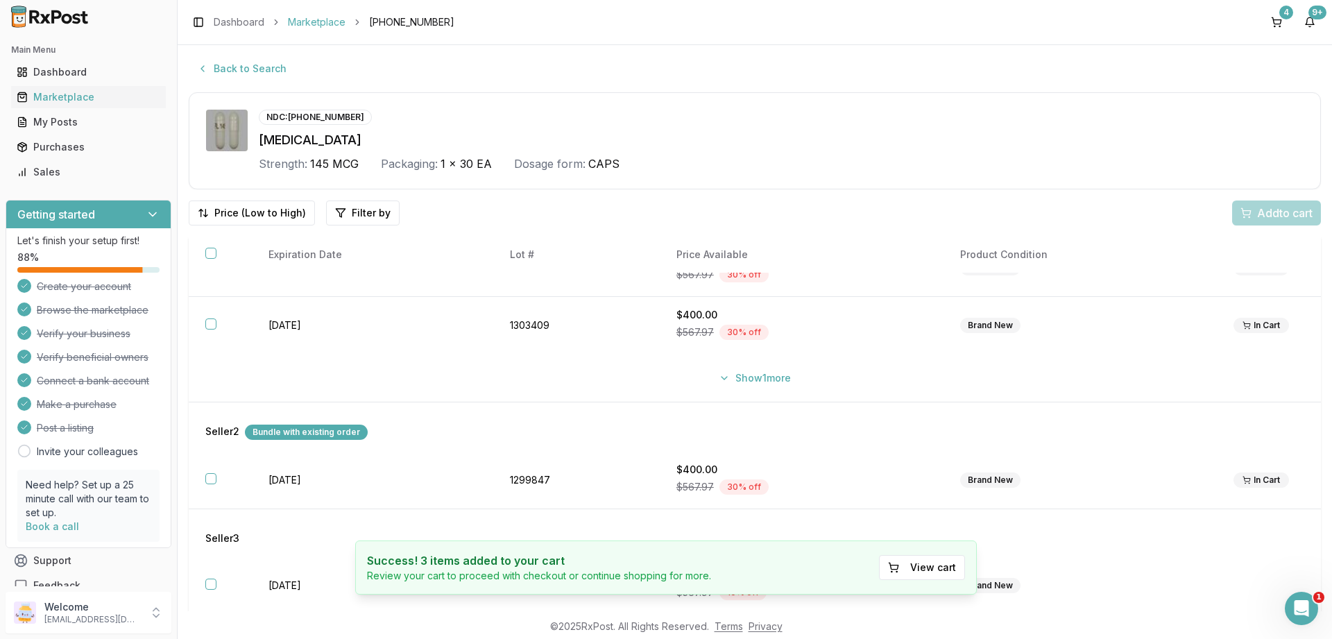
click at [319, 24] on link "Marketplace" at bounding box center [317, 22] width 58 height 14
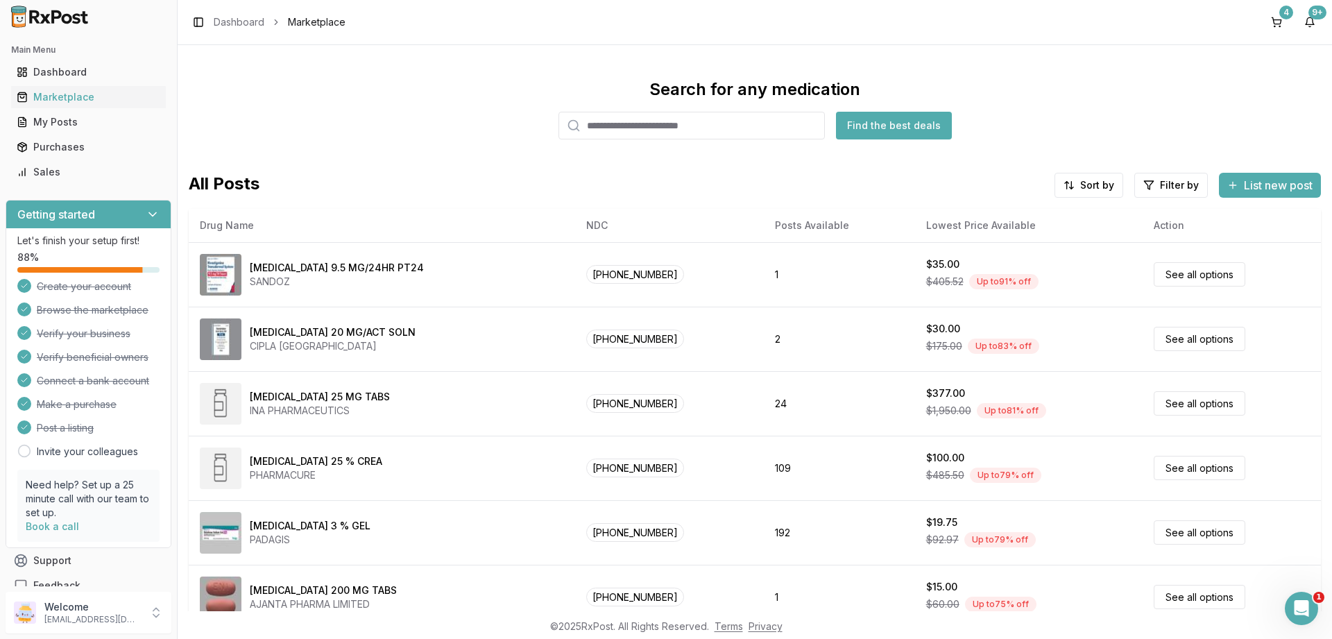
click at [630, 133] on input "search" at bounding box center [692, 126] width 266 height 28
paste input "**********"
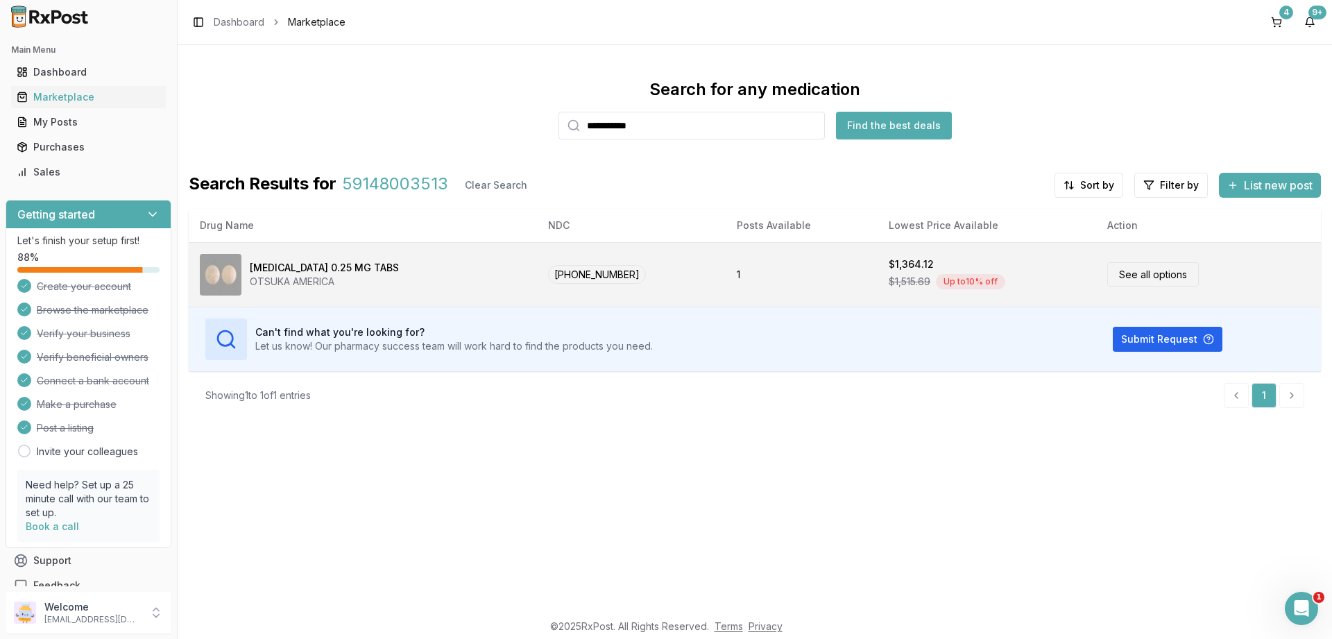
type input "**********"
click at [346, 272] on div "Rexulti 0.25 MG TABS" at bounding box center [324, 268] width 149 height 14
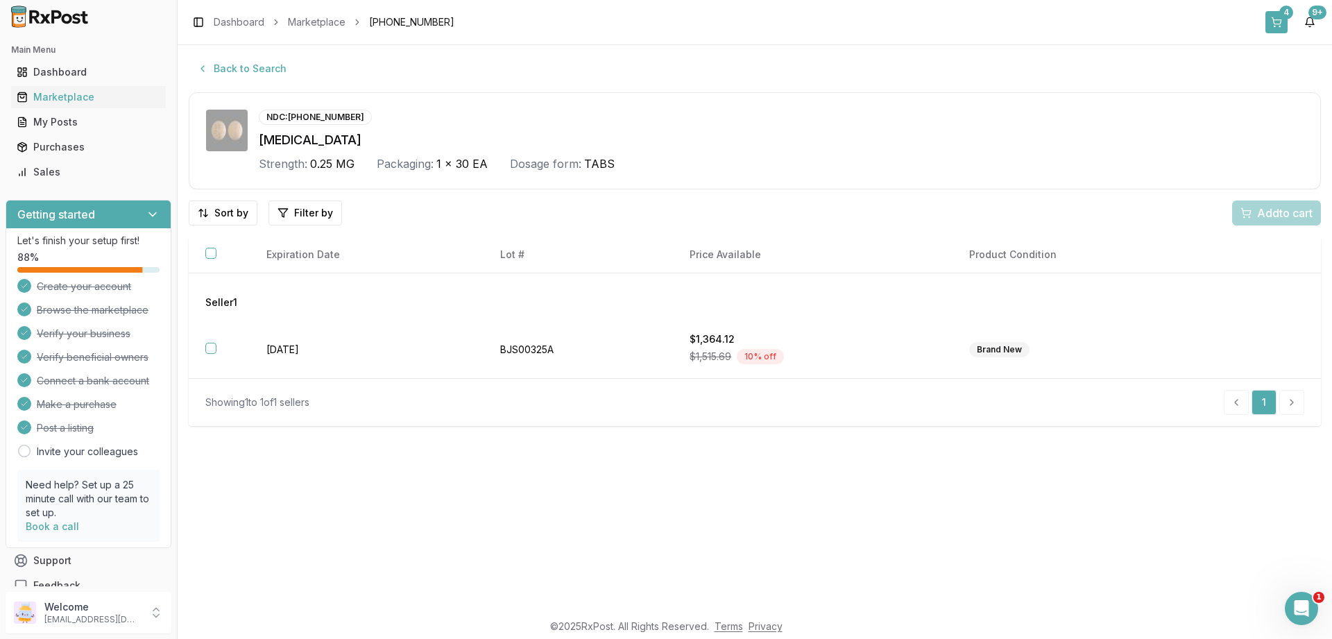
click at [1277, 24] on button "4" at bounding box center [1277, 22] width 22 height 22
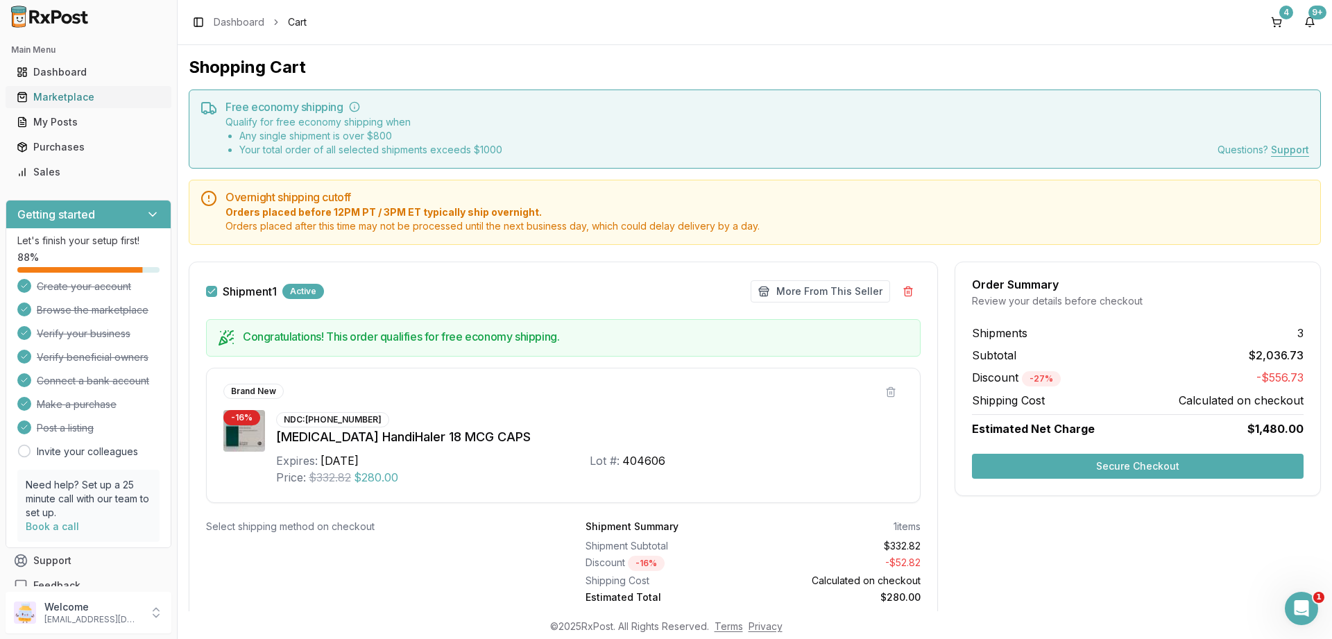
click at [71, 101] on div "Marketplace" at bounding box center [89, 97] width 144 height 14
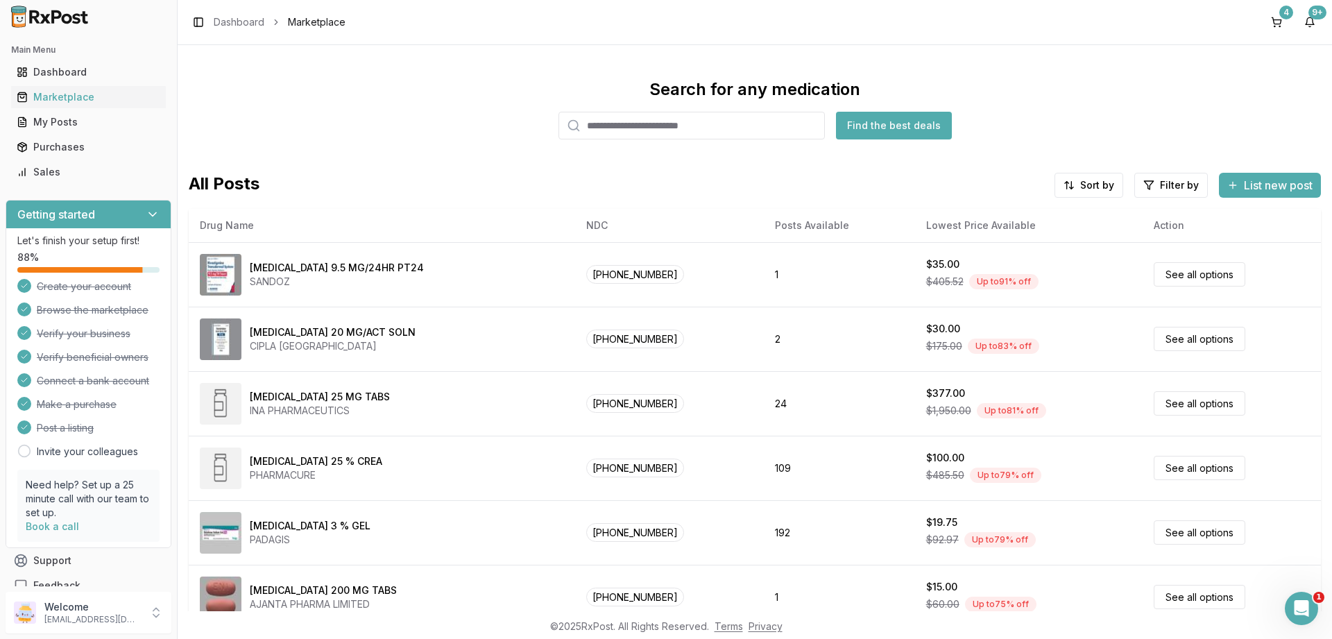
paste input "**********"
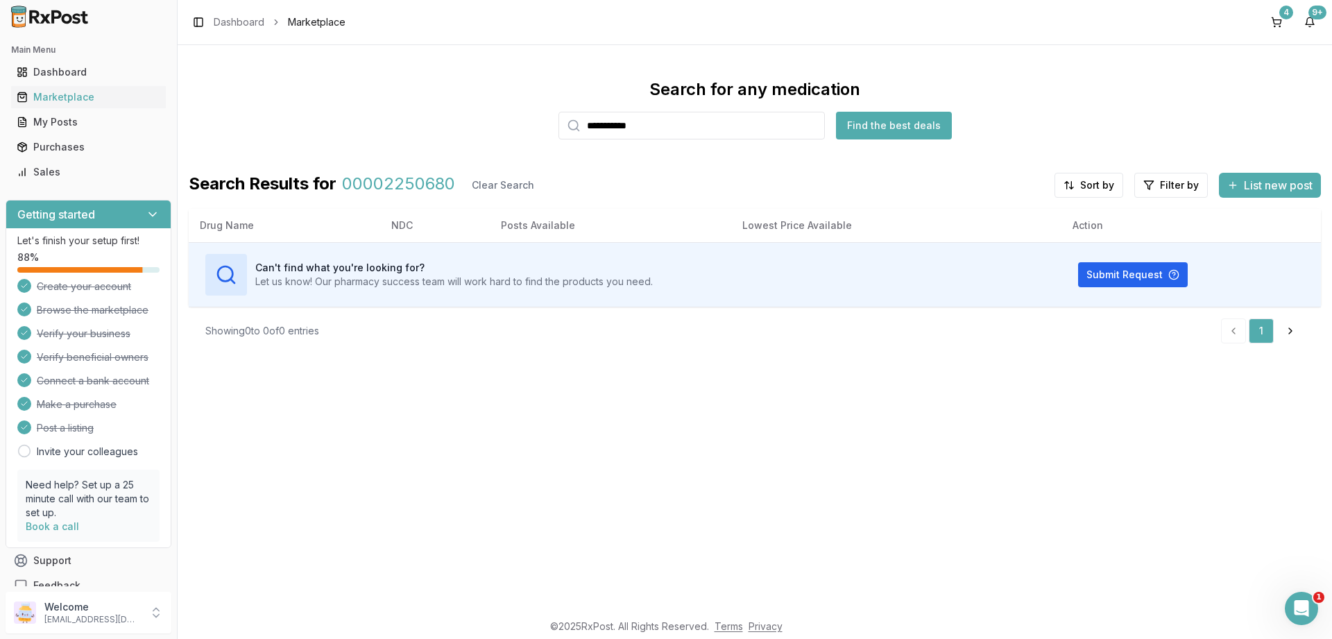
click at [656, 126] on input "**********" at bounding box center [692, 126] width 266 height 28
paste input "search"
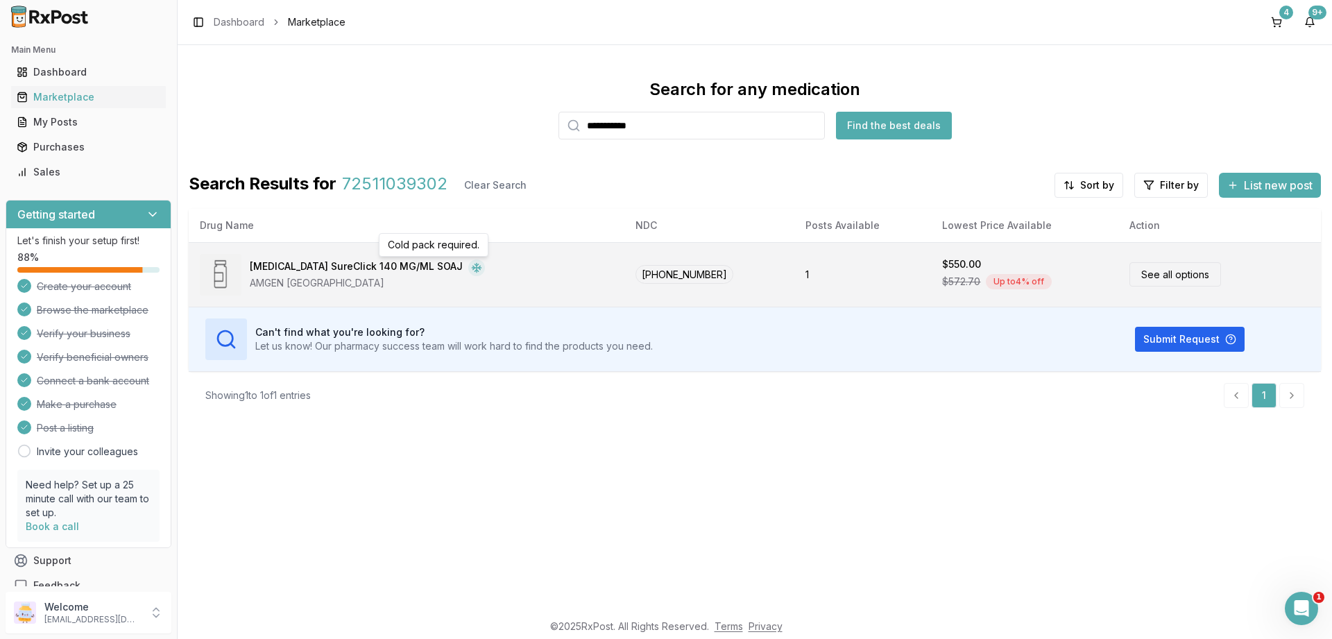
type input "**********"
click at [471, 264] on icon at bounding box center [476, 267] width 11 height 11
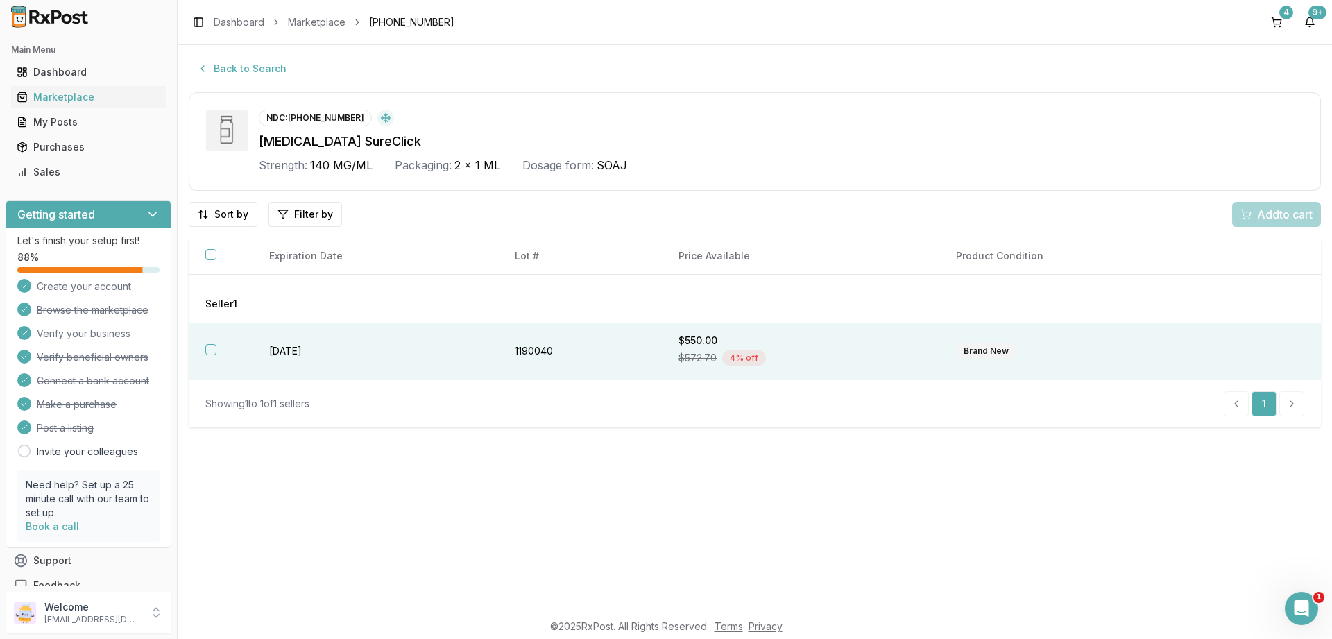
click at [467, 328] on td "2027-10-31" at bounding box center [376, 352] width 246 height 58
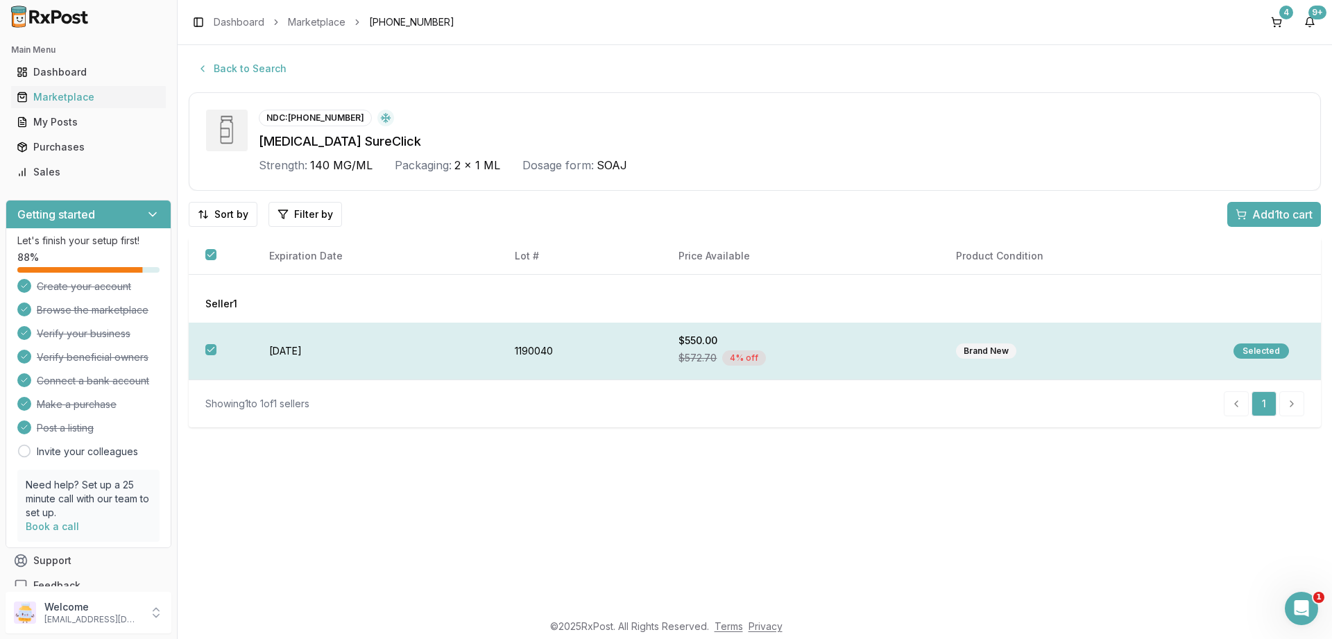
click at [217, 351] on th at bounding box center [221, 352] width 64 height 58
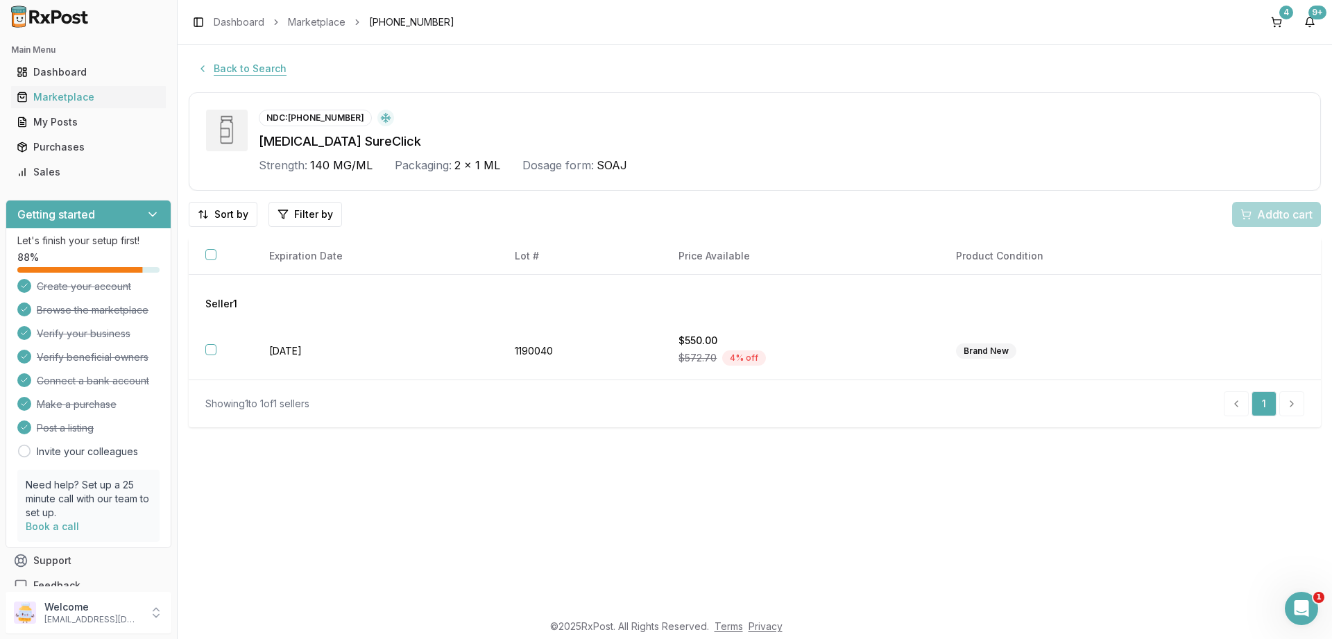
click at [262, 71] on button "Back to Search" at bounding box center [242, 68] width 106 height 25
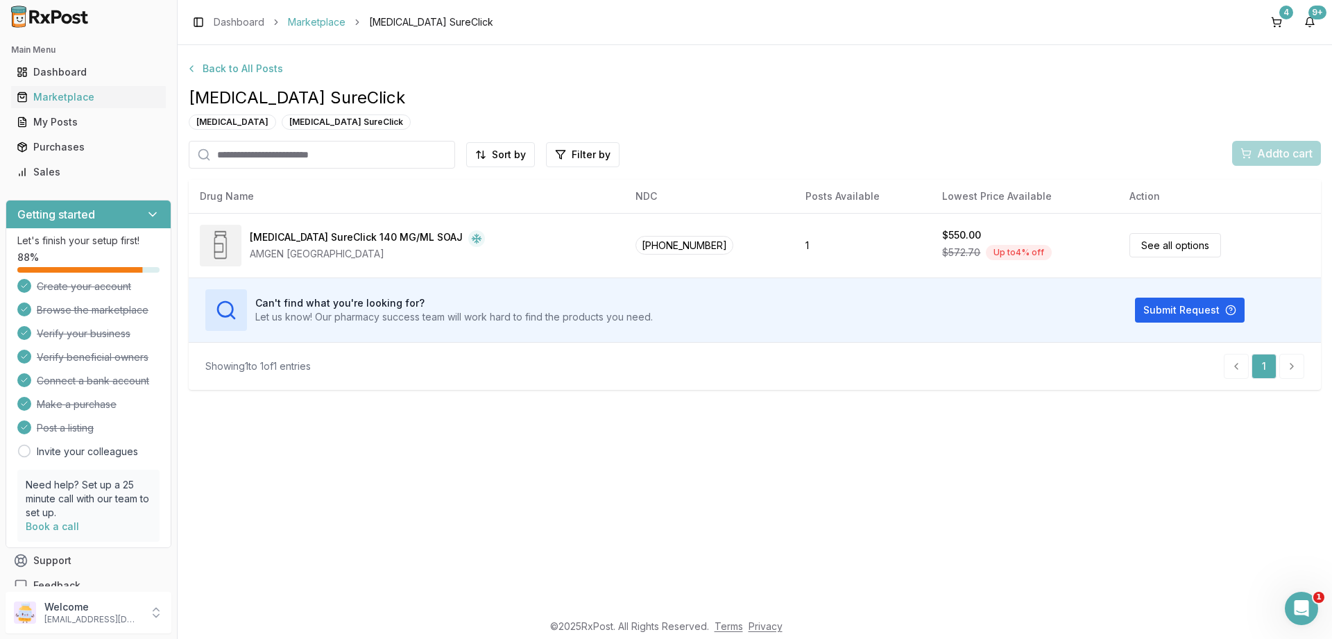
click at [307, 22] on link "Marketplace" at bounding box center [317, 22] width 58 height 14
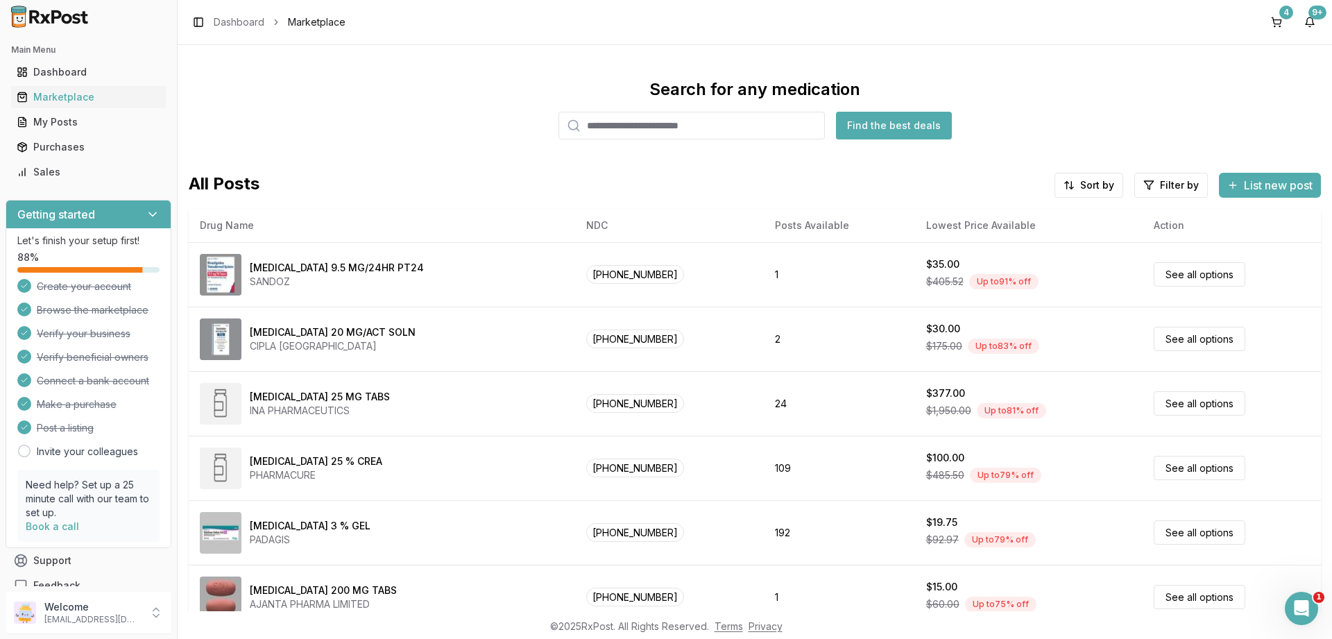
click at [634, 123] on input "search" at bounding box center [692, 126] width 266 height 28
paste input "**********"
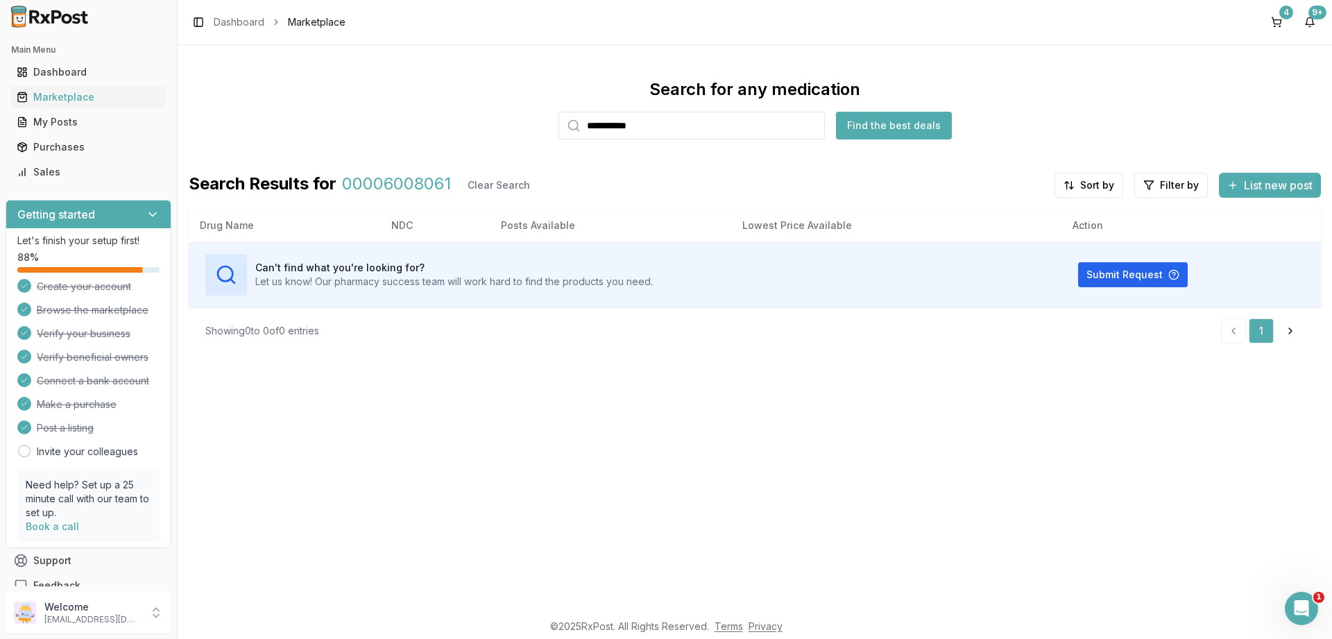
click at [667, 133] on input "**********" at bounding box center [692, 126] width 266 height 28
paste input "search"
type input "**********"
click at [78, 99] on div "Marketplace" at bounding box center [89, 97] width 144 height 14
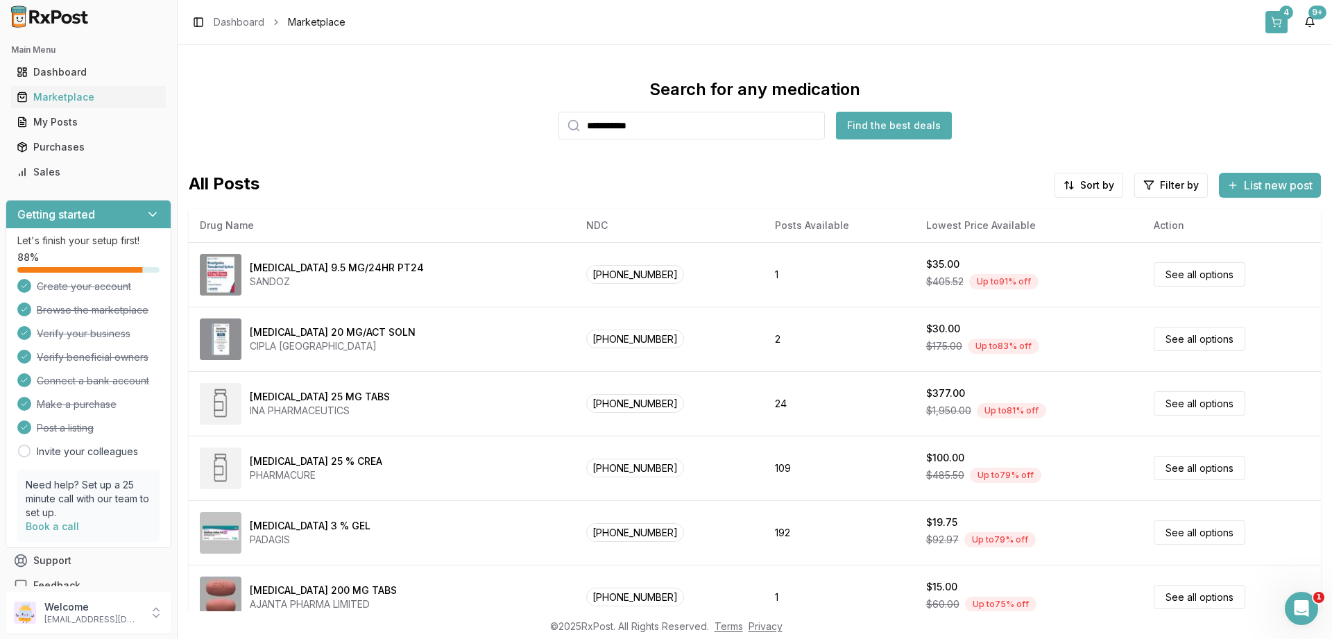
click at [1280, 17] on button "4" at bounding box center [1277, 22] width 22 height 22
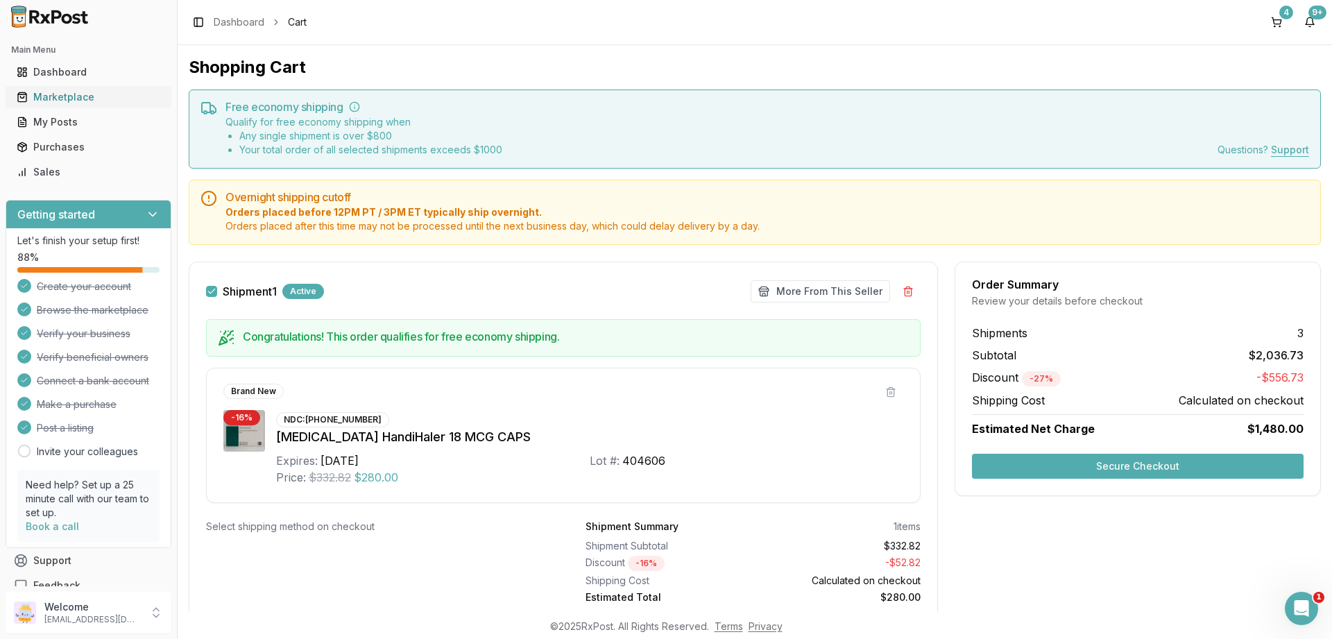
click at [74, 101] on div "Marketplace" at bounding box center [89, 97] width 144 height 14
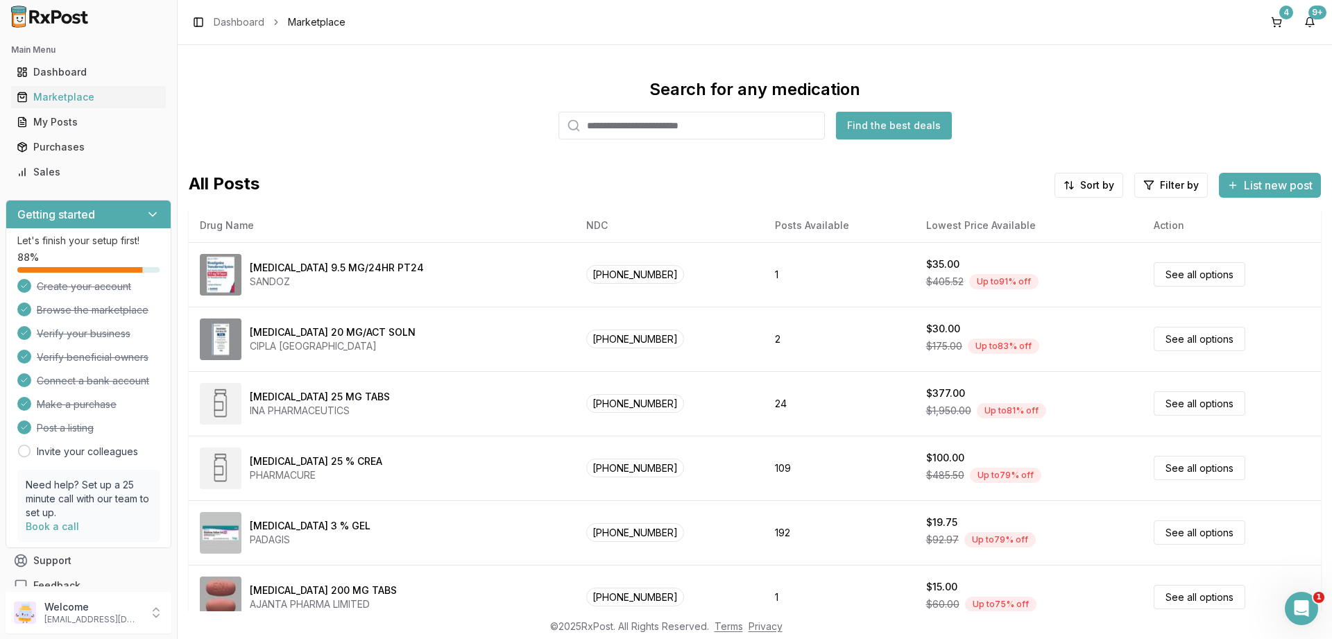
click at [694, 129] on input "search" at bounding box center [692, 126] width 266 height 28
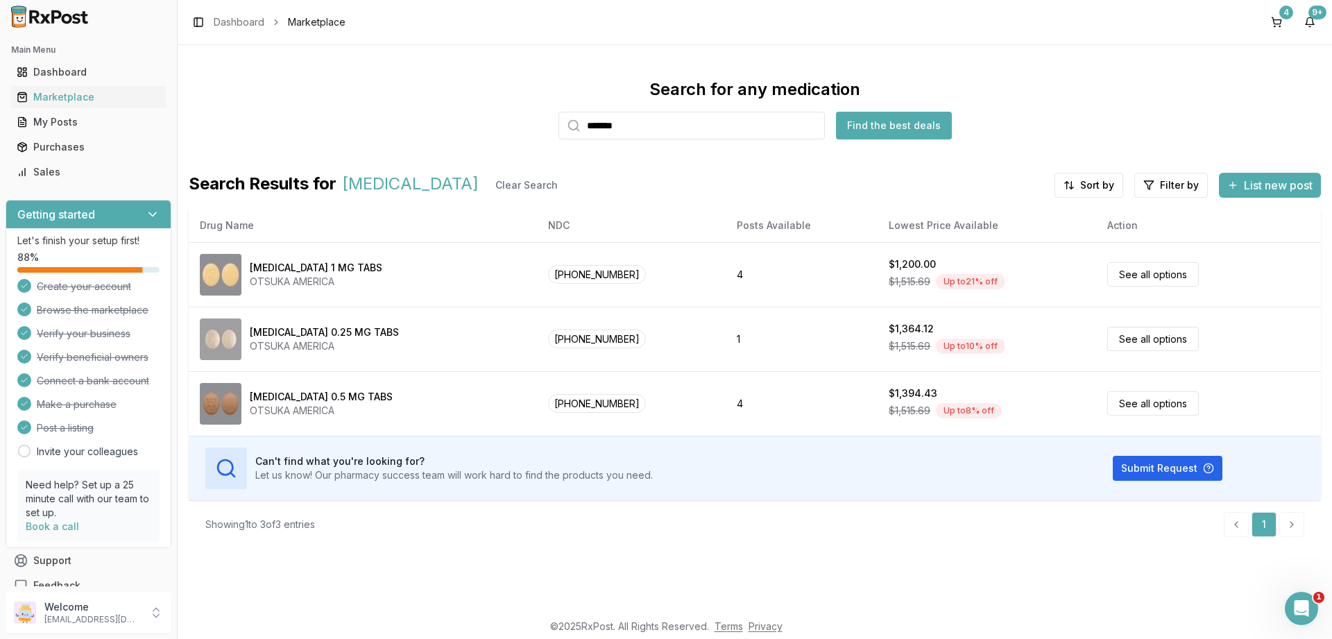
drag, startPoint x: 663, startPoint y: 124, endPoint x: 299, endPoint y: 42, distance: 372.7
click at [559, 112] on input "*******" at bounding box center [692, 126] width 266 height 28
type input "*******"
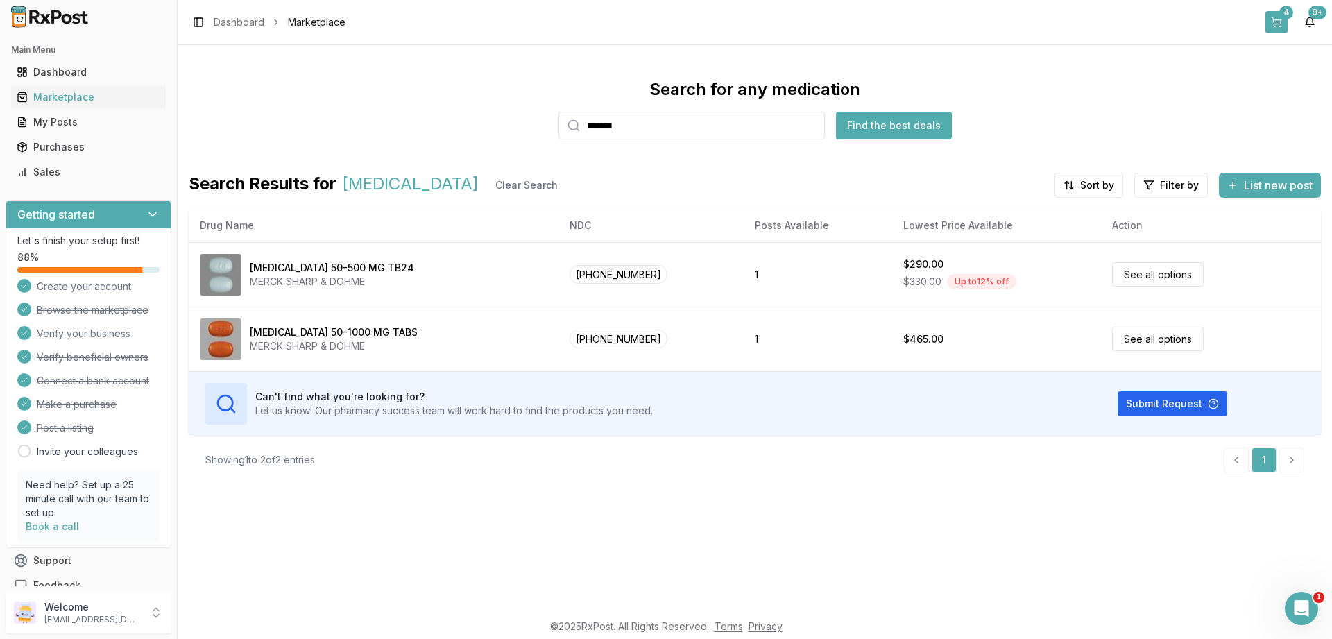
click at [1283, 9] on div "4" at bounding box center [1287, 13] width 14 height 14
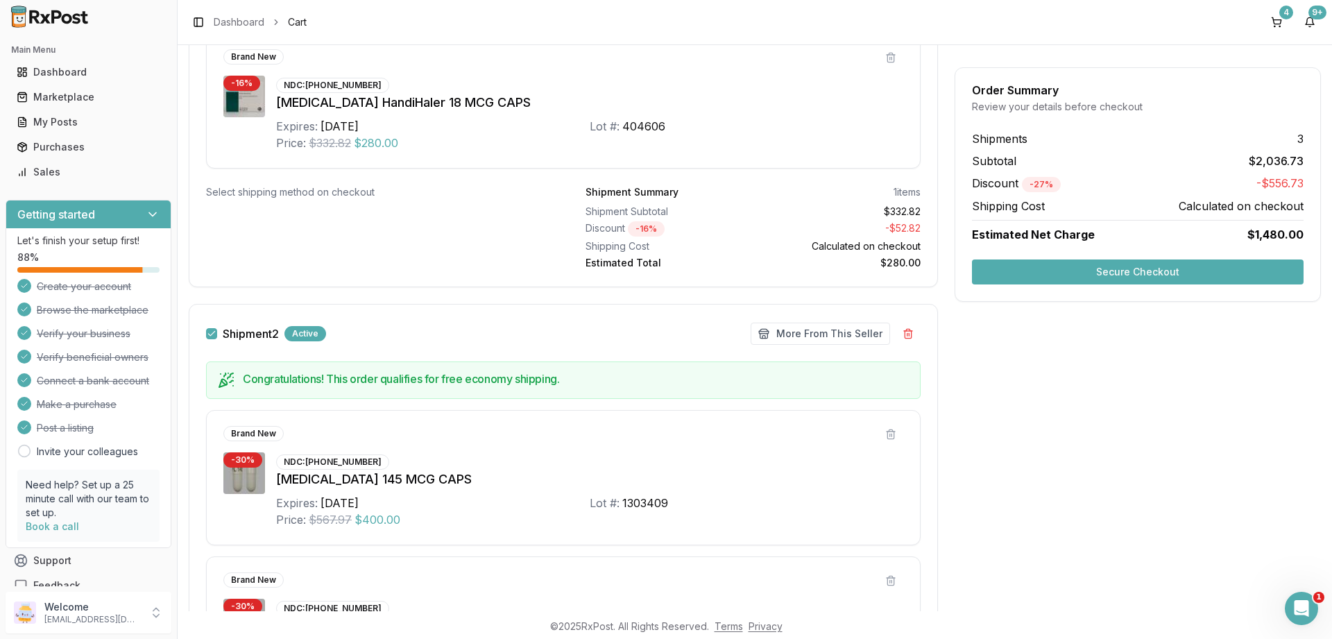
scroll to position [416, 0]
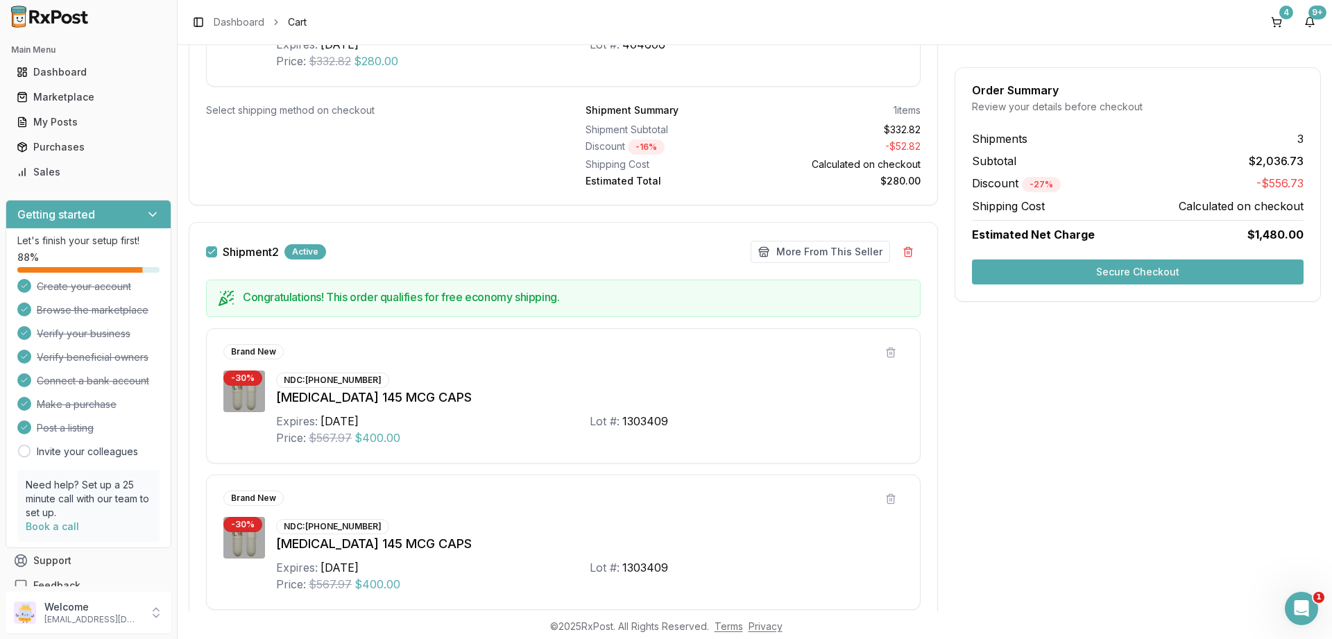
click at [1139, 270] on button "Secure Checkout" at bounding box center [1138, 272] width 332 height 25
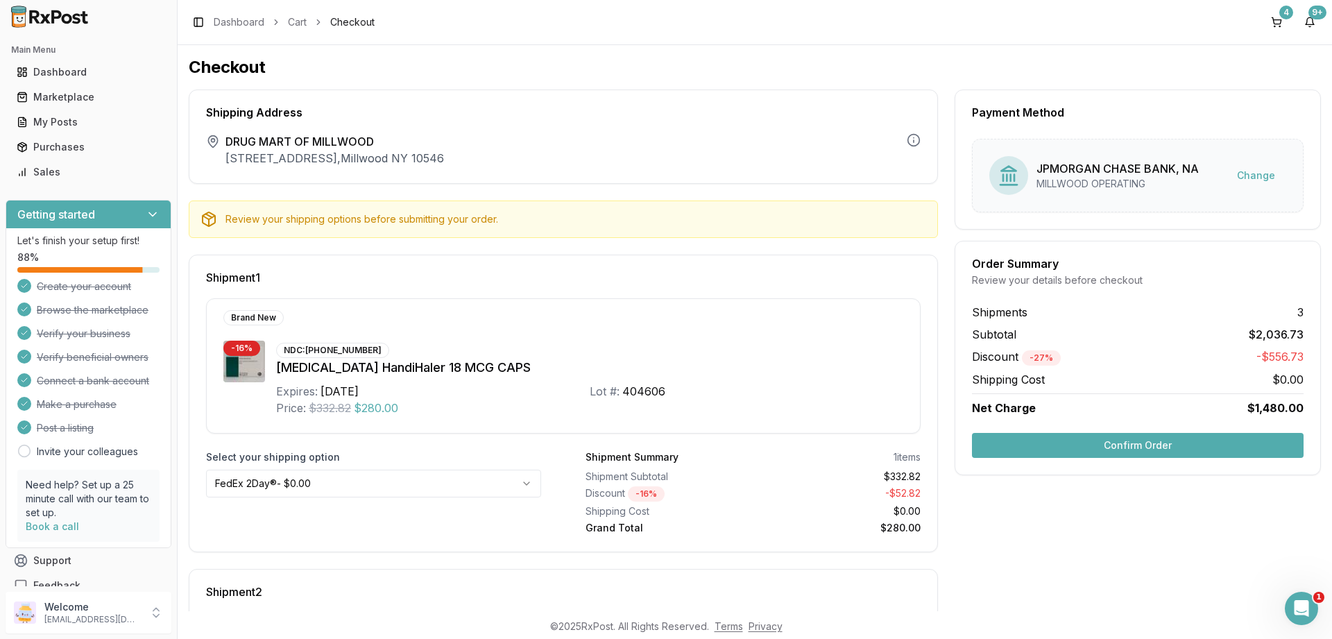
click at [1109, 450] on button "Confirm Order" at bounding box center [1138, 445] width 332 height 25
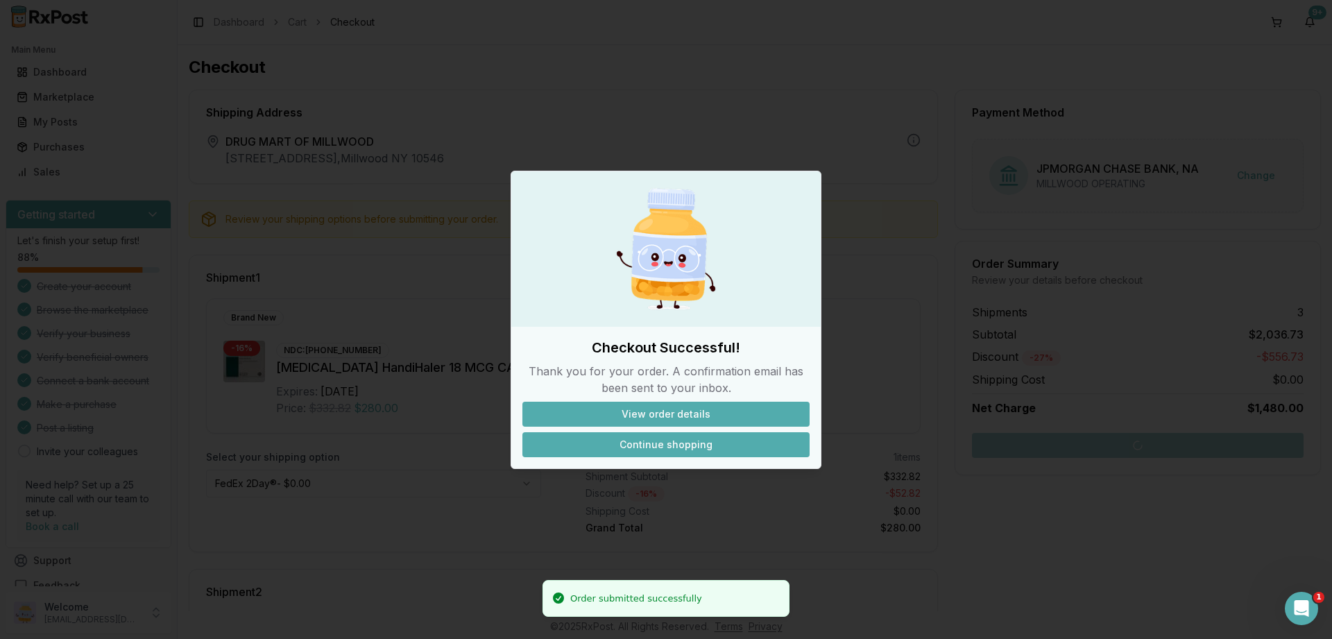
click at [664, 444] on button "Continue shopping" at bounding box center [666, 444] width 287 height 25
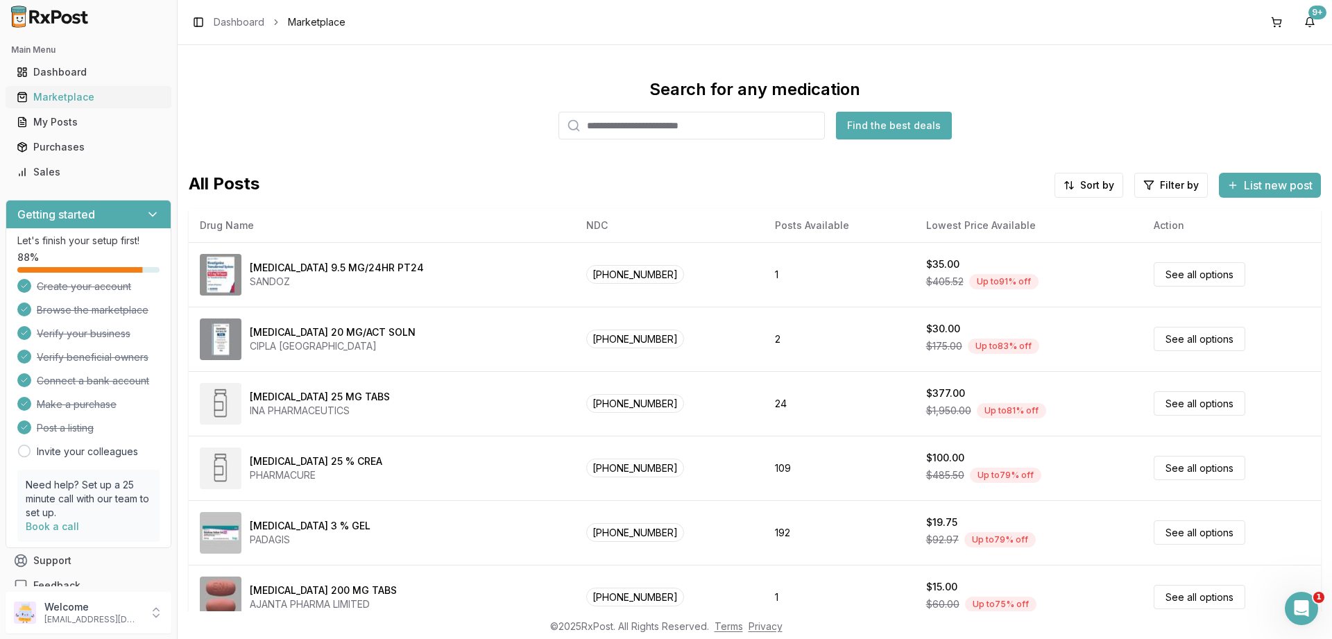
click at [62, 103] on div "Marketplace" at bounding box center [89, 97] width 144 height 14
